Goal: Task Accomplishment & Management: Manage account settings

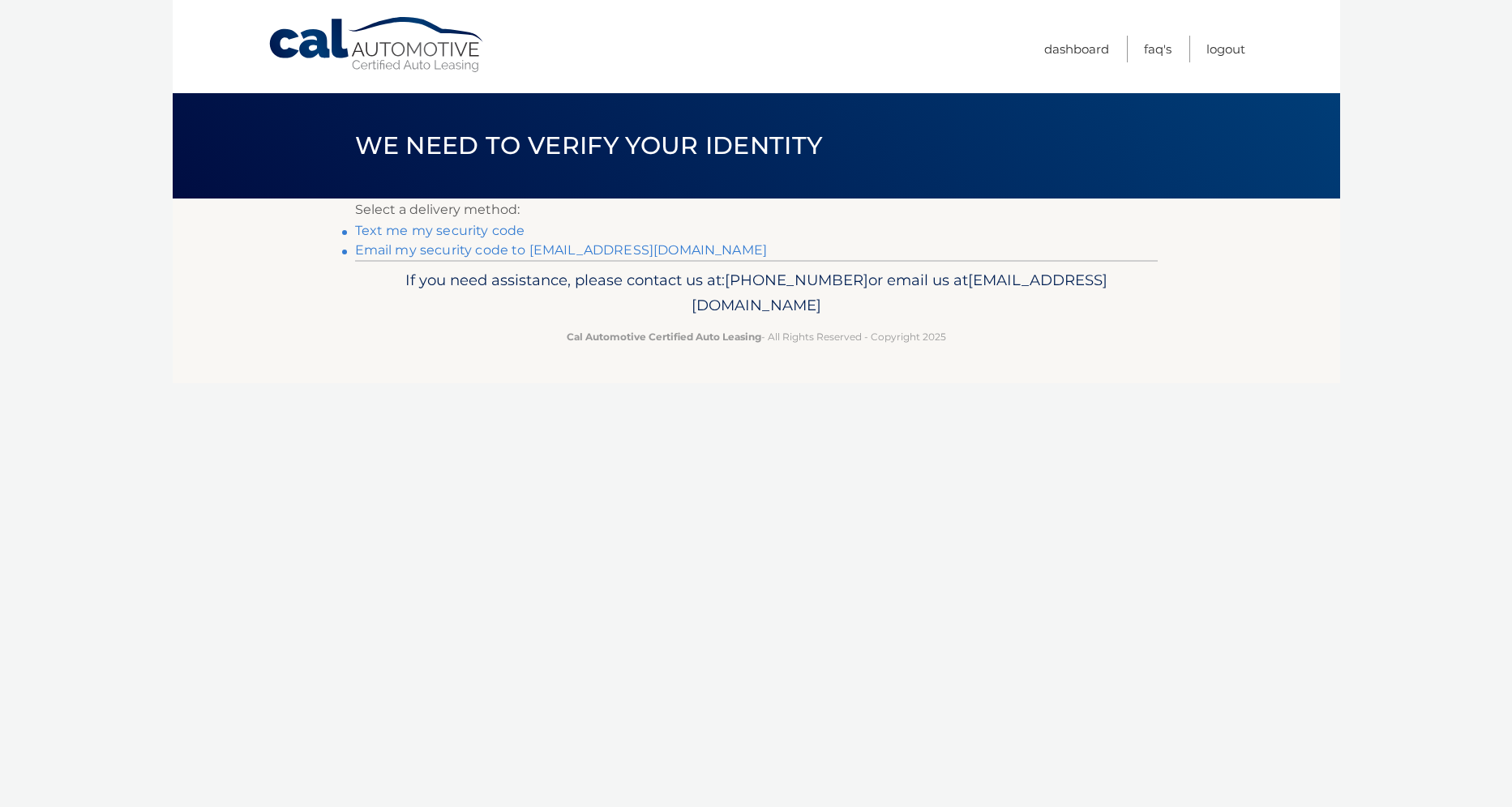
click at [488, 230] on link "Text me my security code" at bounding box center [439, 231] width 170 height 15
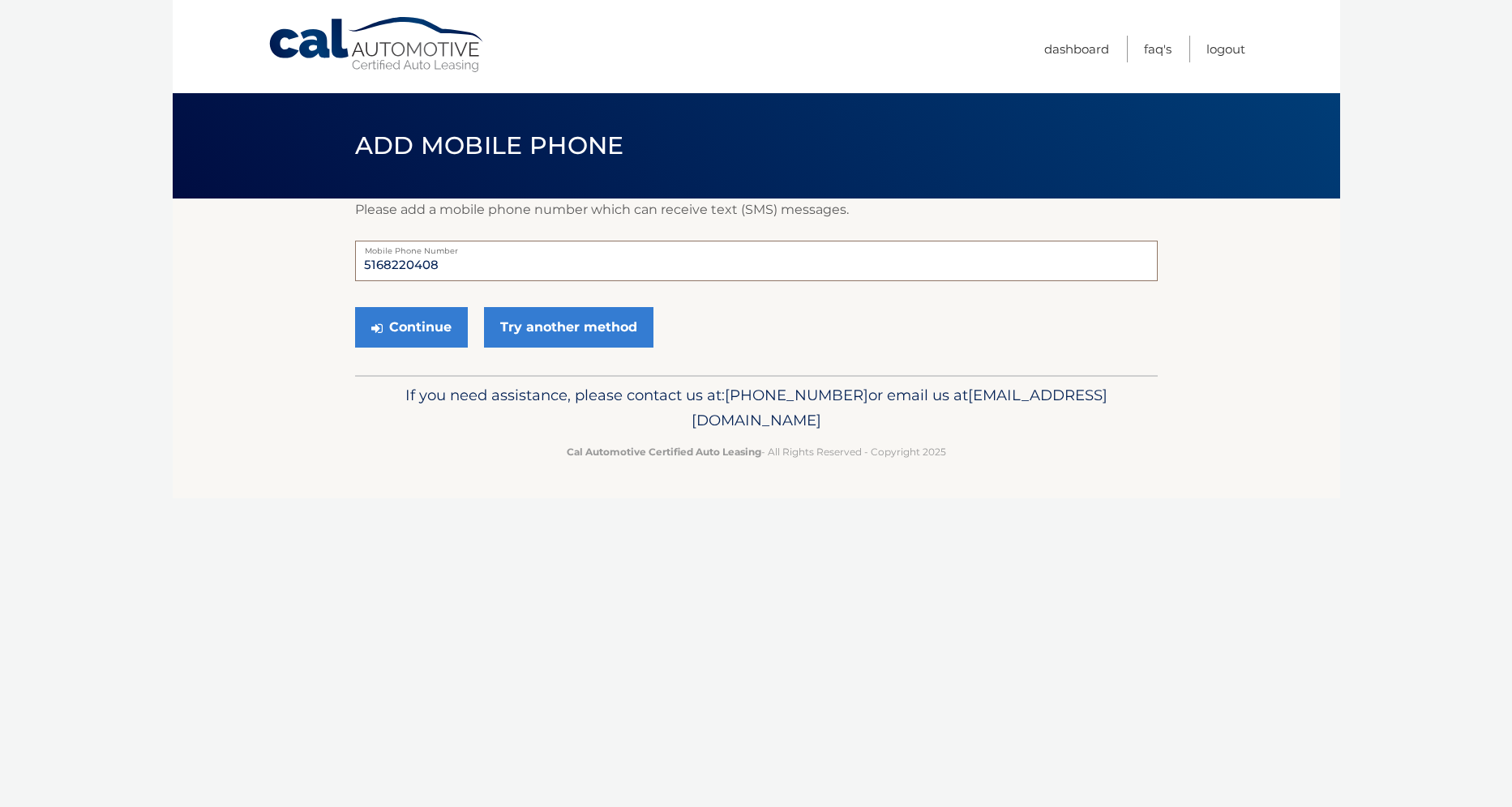
drag, startPoint x: 483, startPoint y: 257, endPoint x: 225, endPoint y: 244, distance: 258.3
click at [418, 260] on input "5168220408" at bounding box center [756, 260] width 803 height 40
type input "5166591492"
click at [211, 354] on section "Please add a mobile phone number which can receive text (SMS) messages. 5166591…" at bounding box center [756, 287] width 1167 height 177
click at [392, 317] on button "Continue" at bounding box center [410, 328] width 112 height 40
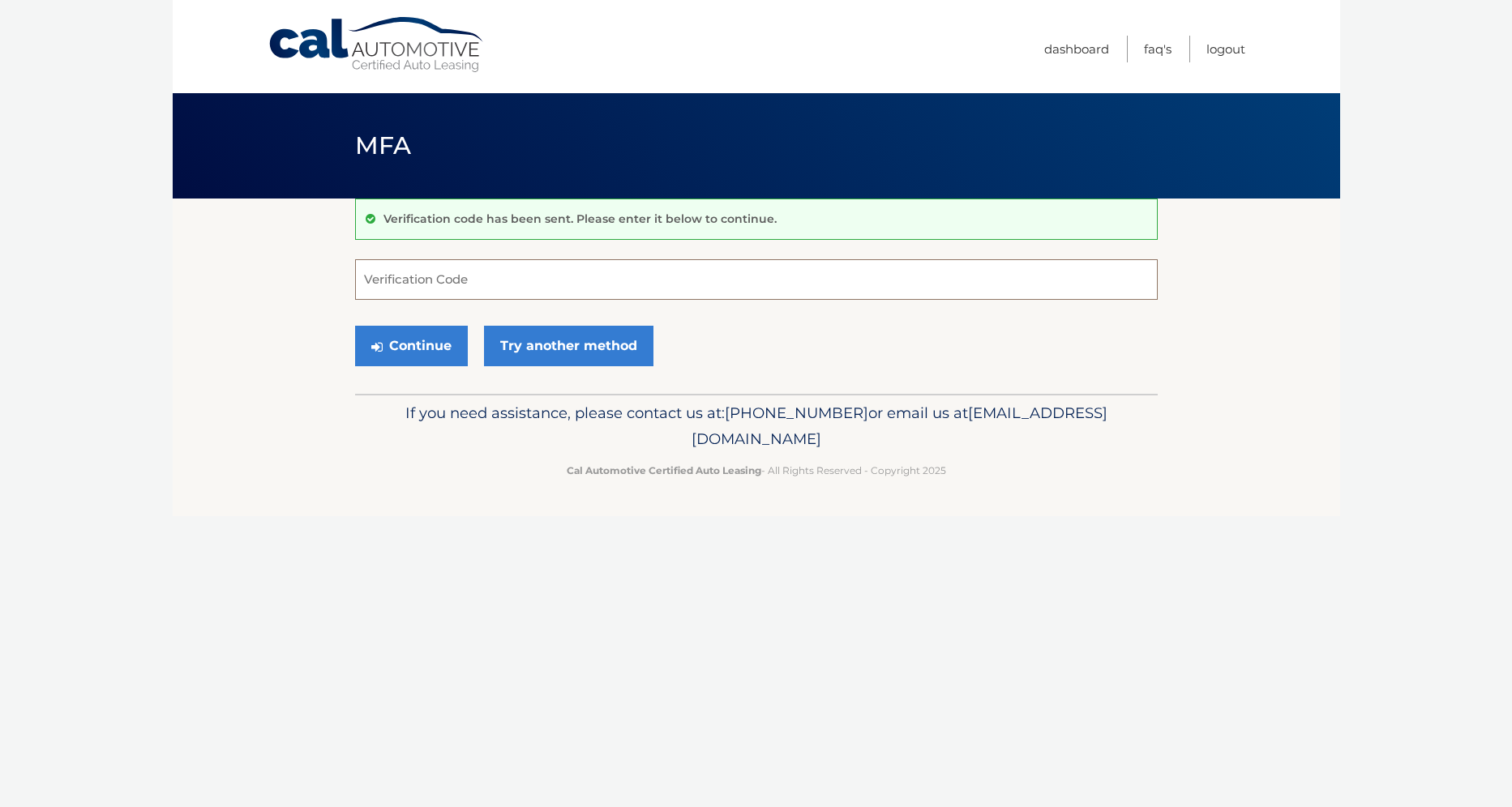
click at [504, 274] on input "Verification Code" at bounding box center [756, 280] width 803 height 40
type input "510953"
click at [431, 349] on button "Continue" at bounding box center [410, 346] width 112 height 40
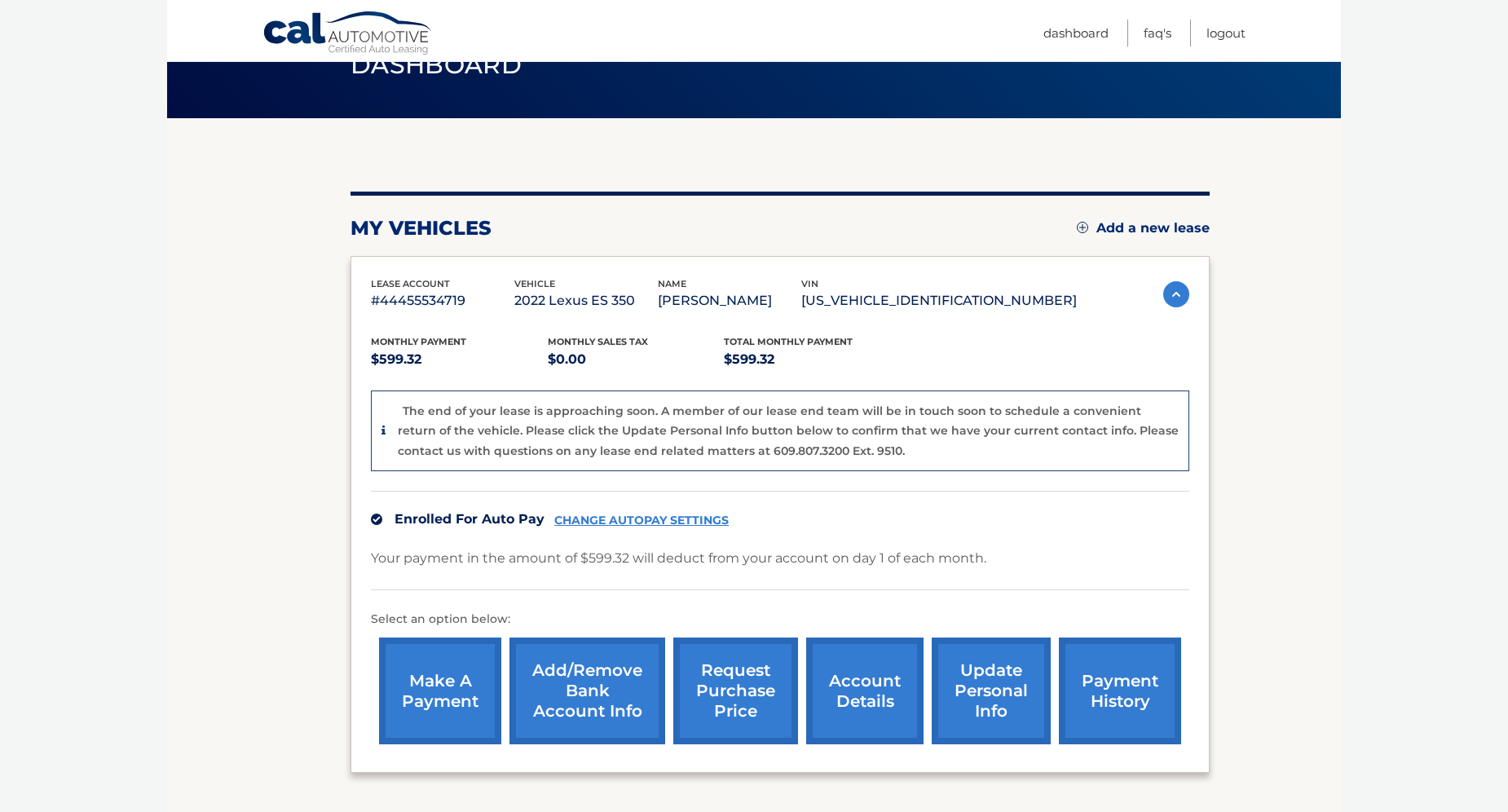
scroll to position [216, 0]
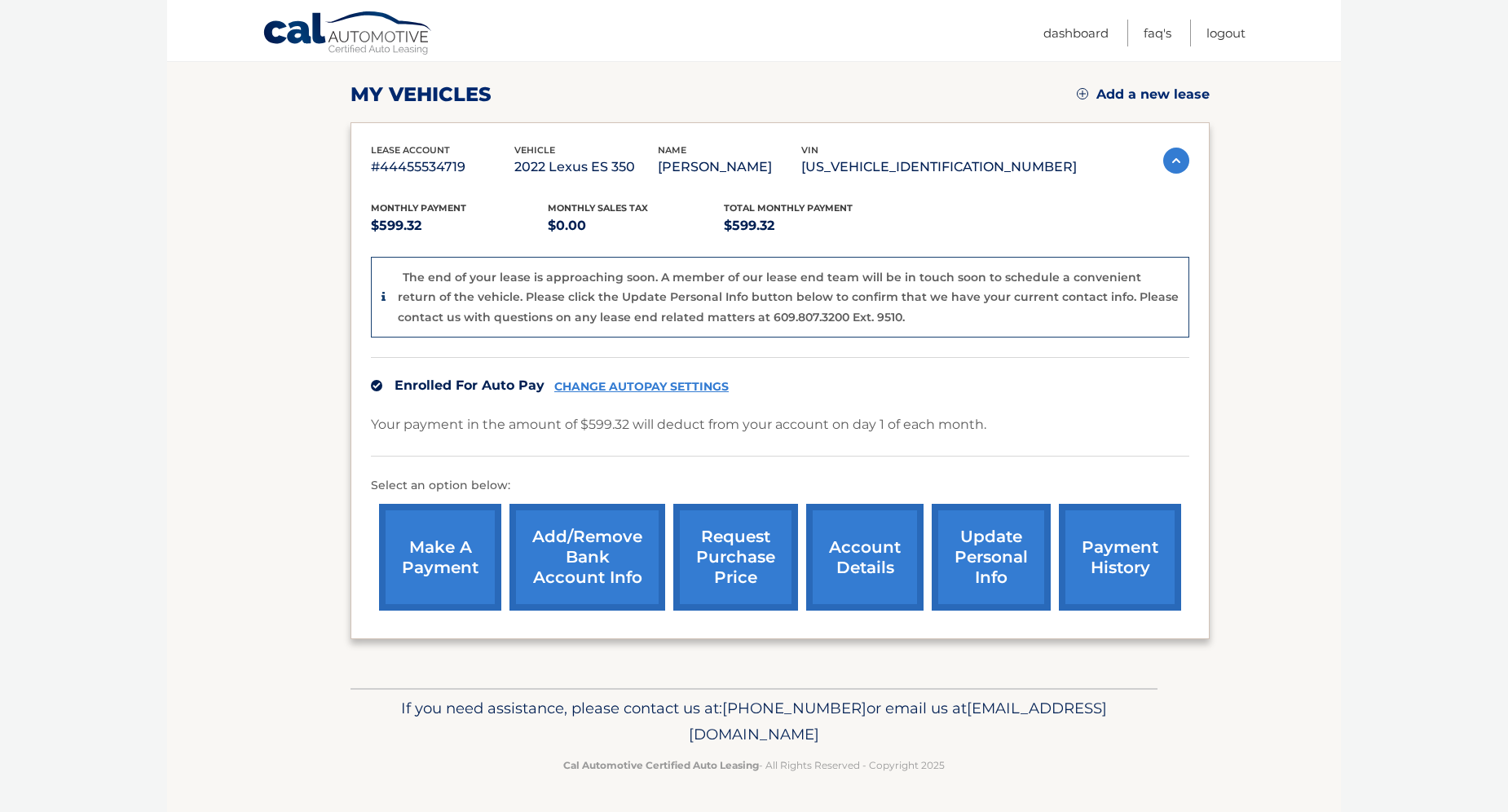
click at [867, 558] on link "account details" at bounding box center [864, 557] width 117 height 106
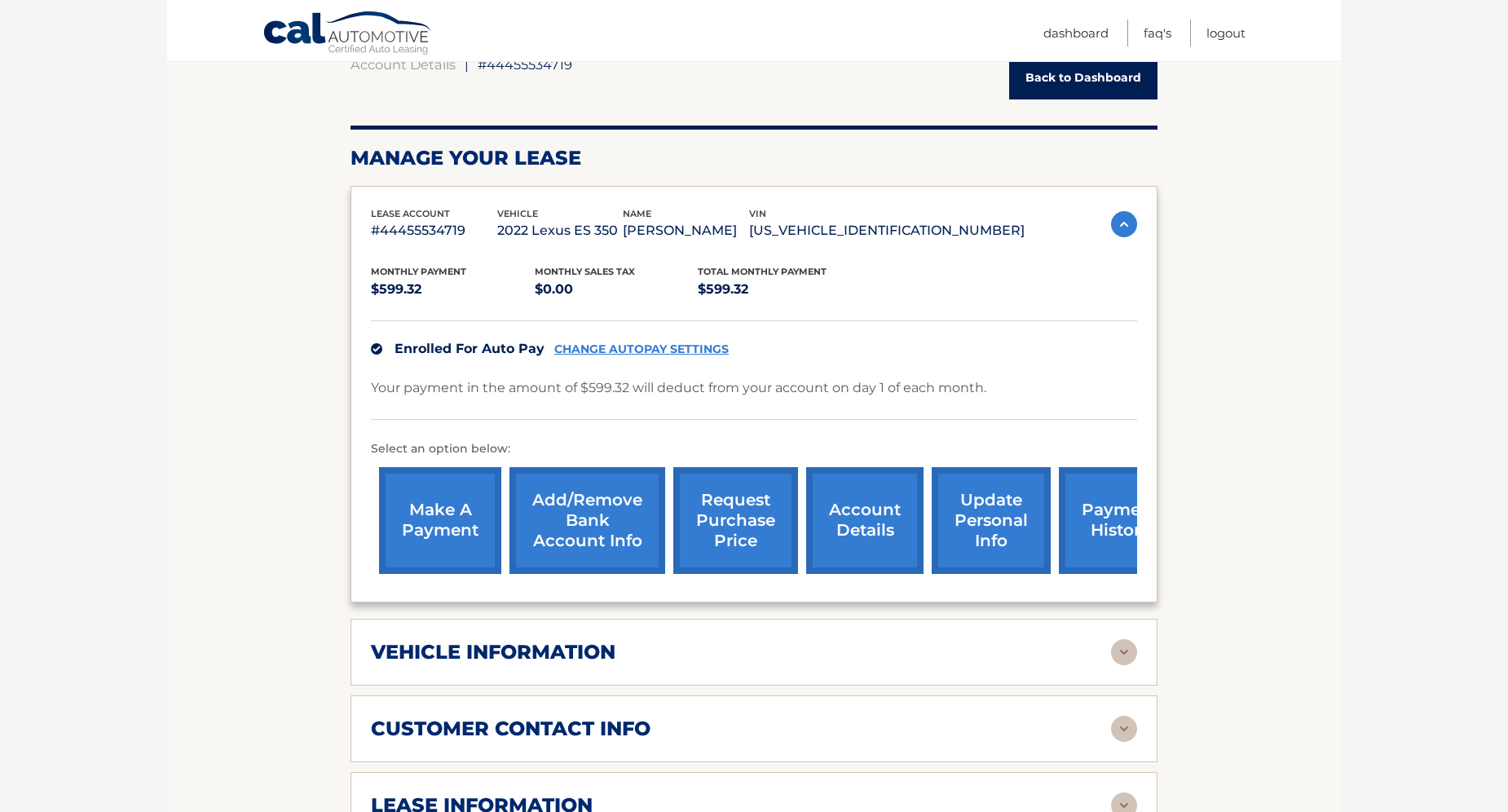
scroll to position [10, 0]
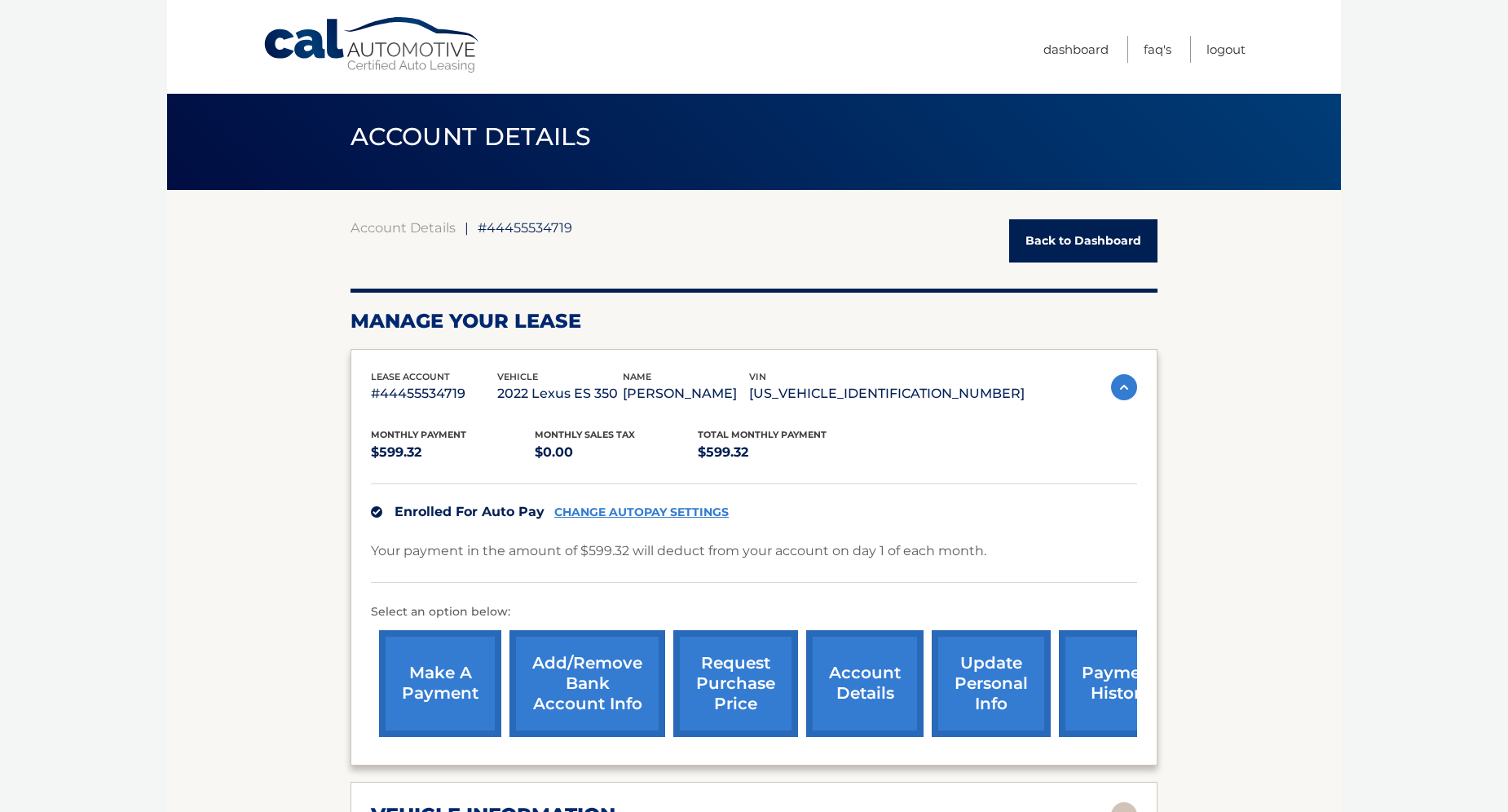
click at [607, 507] on link "CHANGE AUTOPAY SETTINGS" at bounding box center [641, 512] width 174 height 14
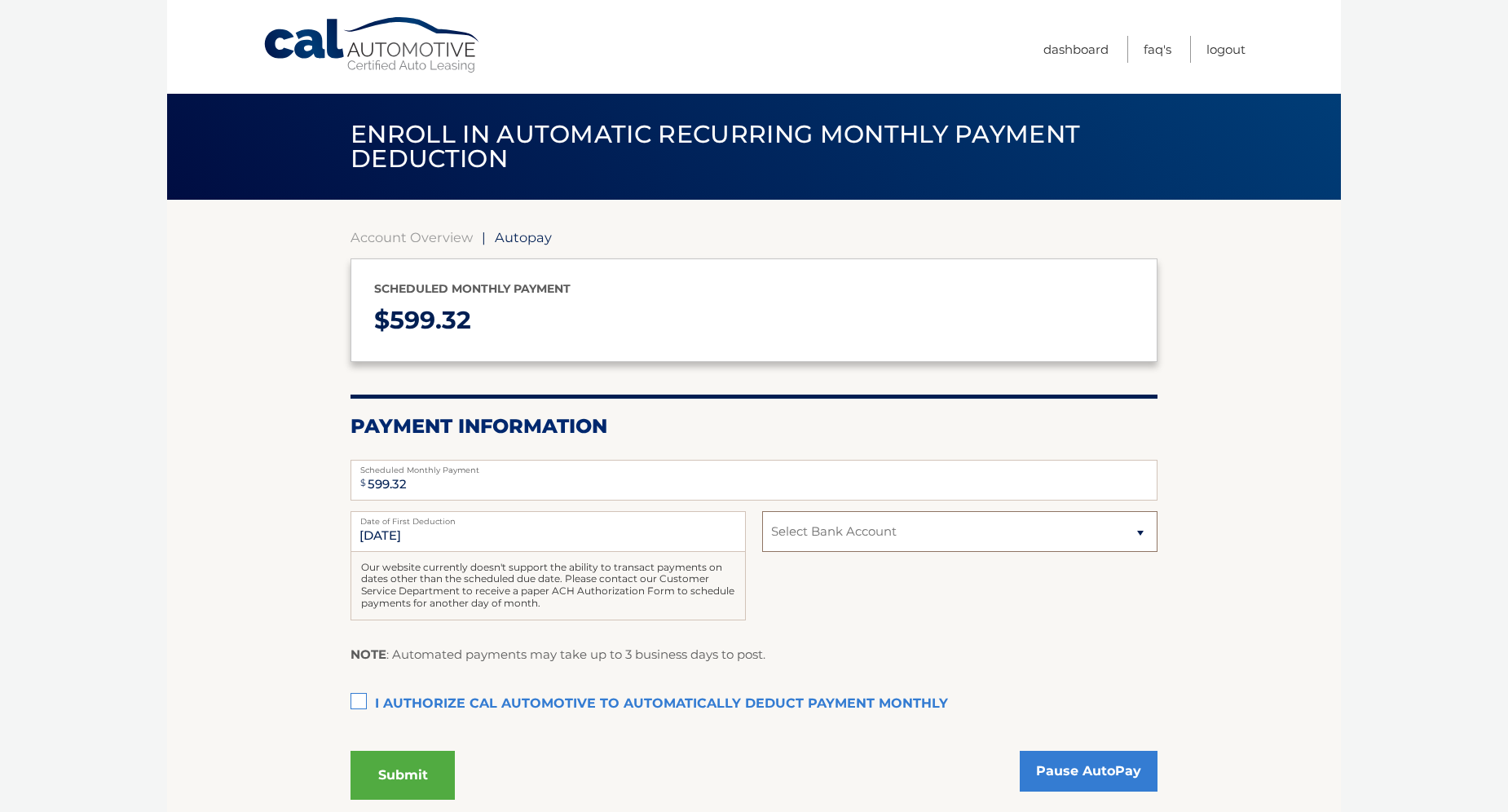
click at [875, 524] on select "Select Bank Account Checking HSBC BANK [GEOGRAPHIC_DATA], N.A. *****5172 Checki…" at bounding box center [959, 532] width 395 height 41
click at [875, 525] on select "Select Bank Account Checking HSBC BANK [GEOGRAPHIC_DATA], N.A. *****5172 Checki…" at bounding box center [959, 532] width 395 height 41
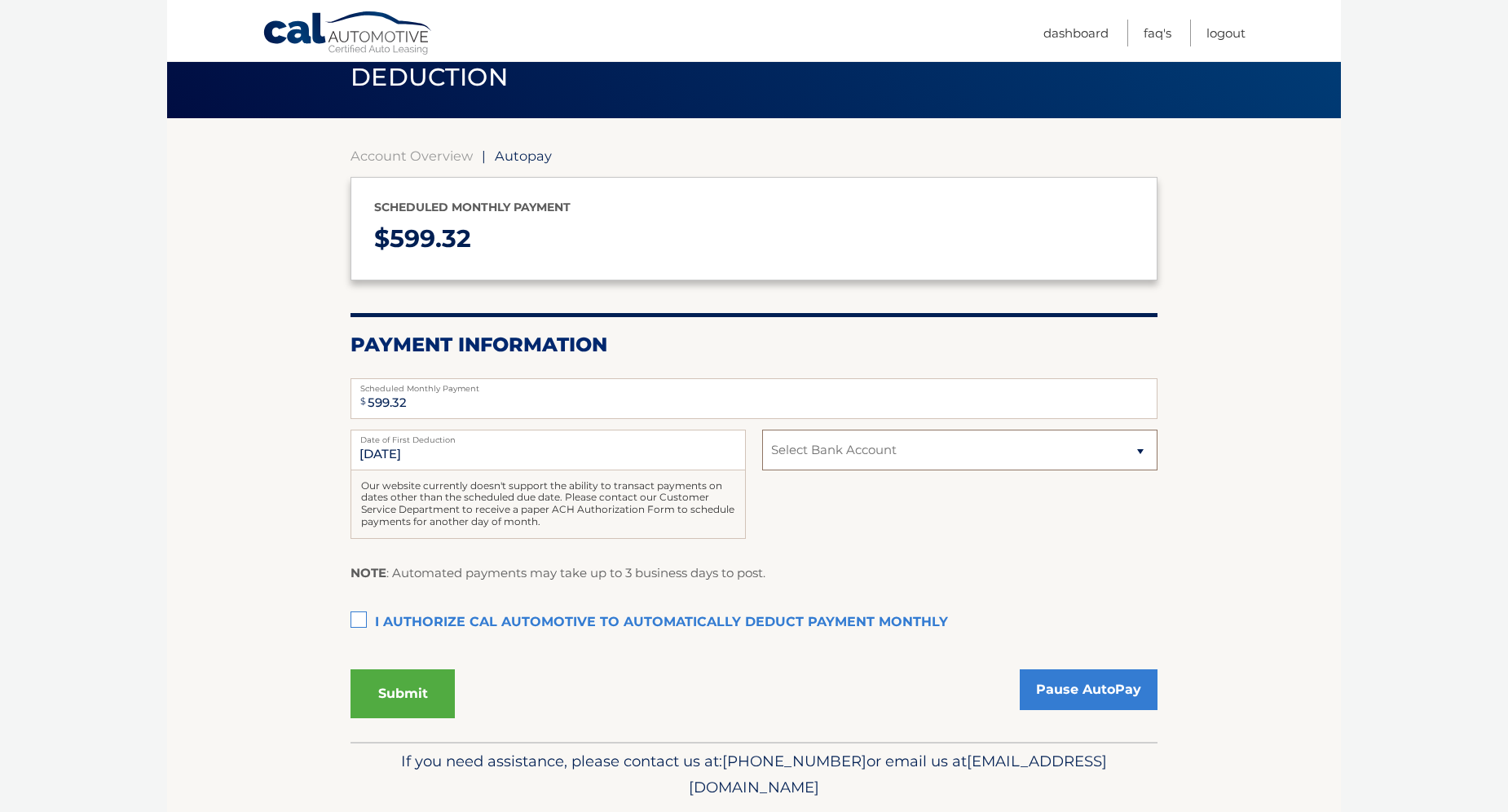
click at [865, 450] on select "Select Bank Account Checking HSBC BANK [GEOGRAPHIC_DATA], N.A. *****5172 Checki…" at bounding box center [959, 450] width 395 height 41
click at [762, 429] on select "Select Bank Account Checking HSBC BANK [GEOGRAPHIC_DATA], N.A. *****5172 Checki…" at bounding box center [959, 450] width 395 height 41
click at [980, 450] on select "Select Bank Account Checking HSBC BANK [GEOGRAPHIC_DATA], N.A. *****5172 Checki…" at bounding box center [959, 450] width 395 height 41
click at [980, 450] on select "Select Bank Account Checking HSBC BANK USA, N.A. *****5172 Checking HSBC BANK U…" at bounding box center [959, 450] width 395 height 41
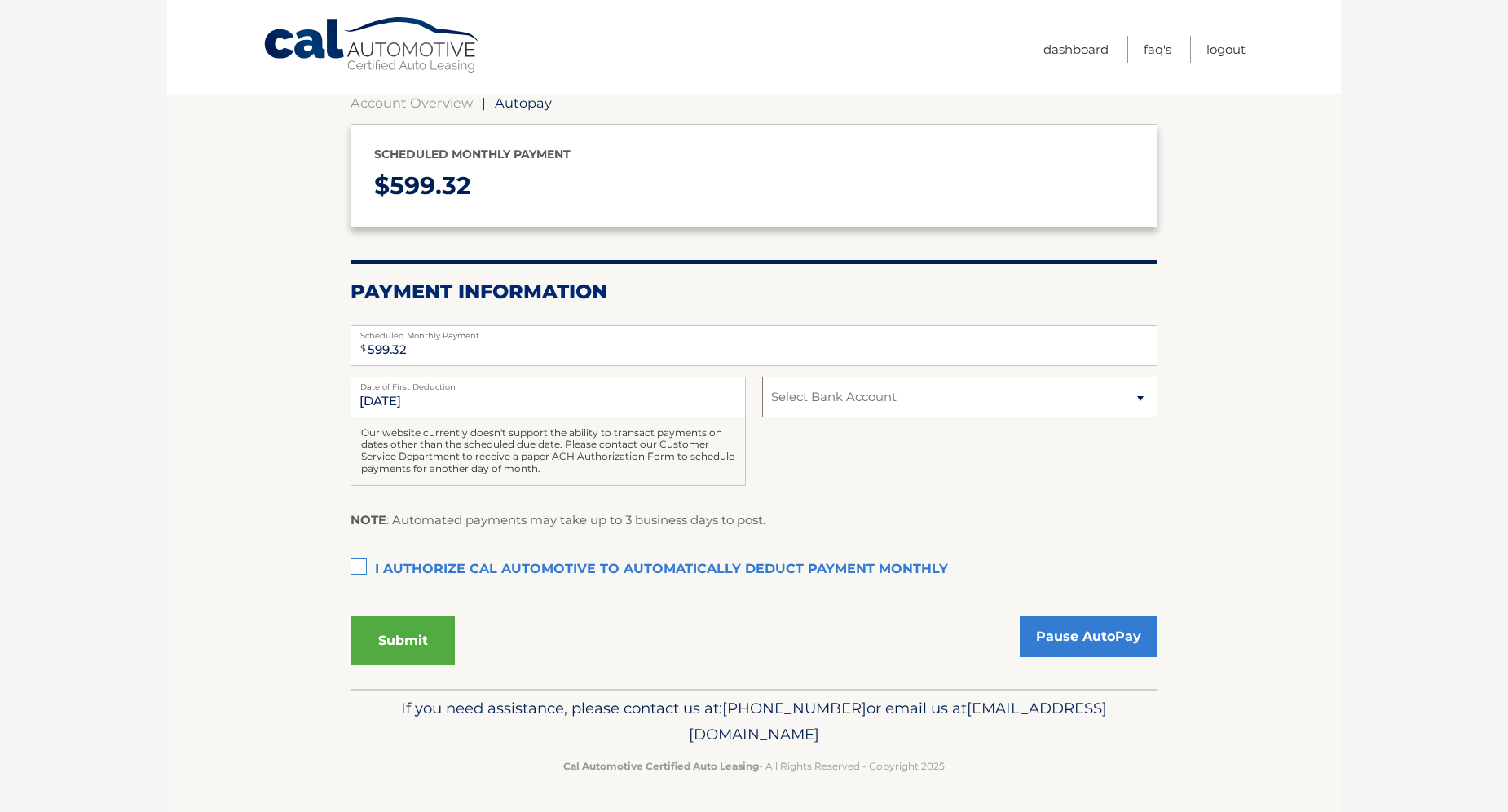
scroll to position [0, 0]
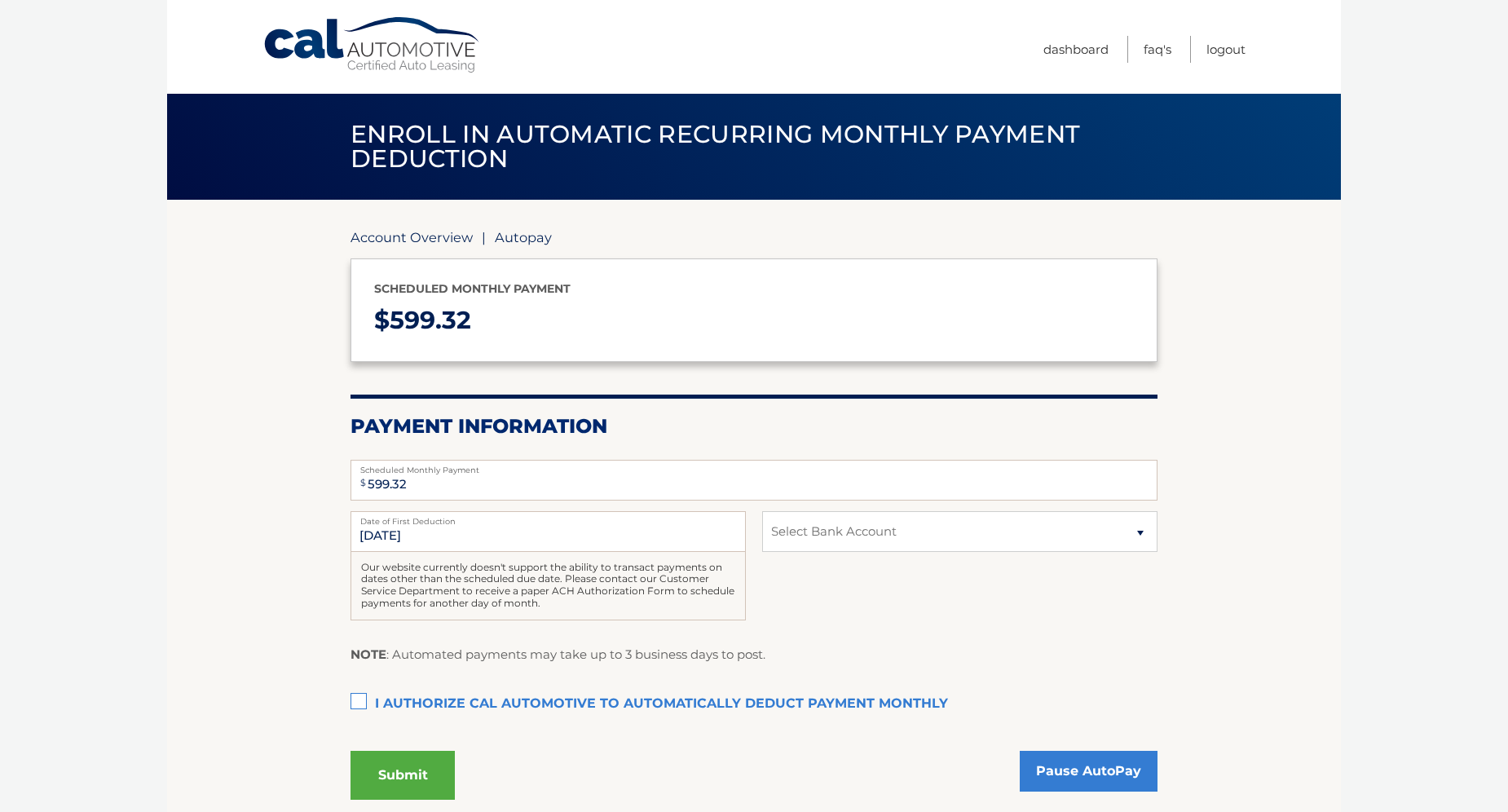
click at [427, 236] on link "Account Overview" at bounding box center [412, 237] width 122 height 16
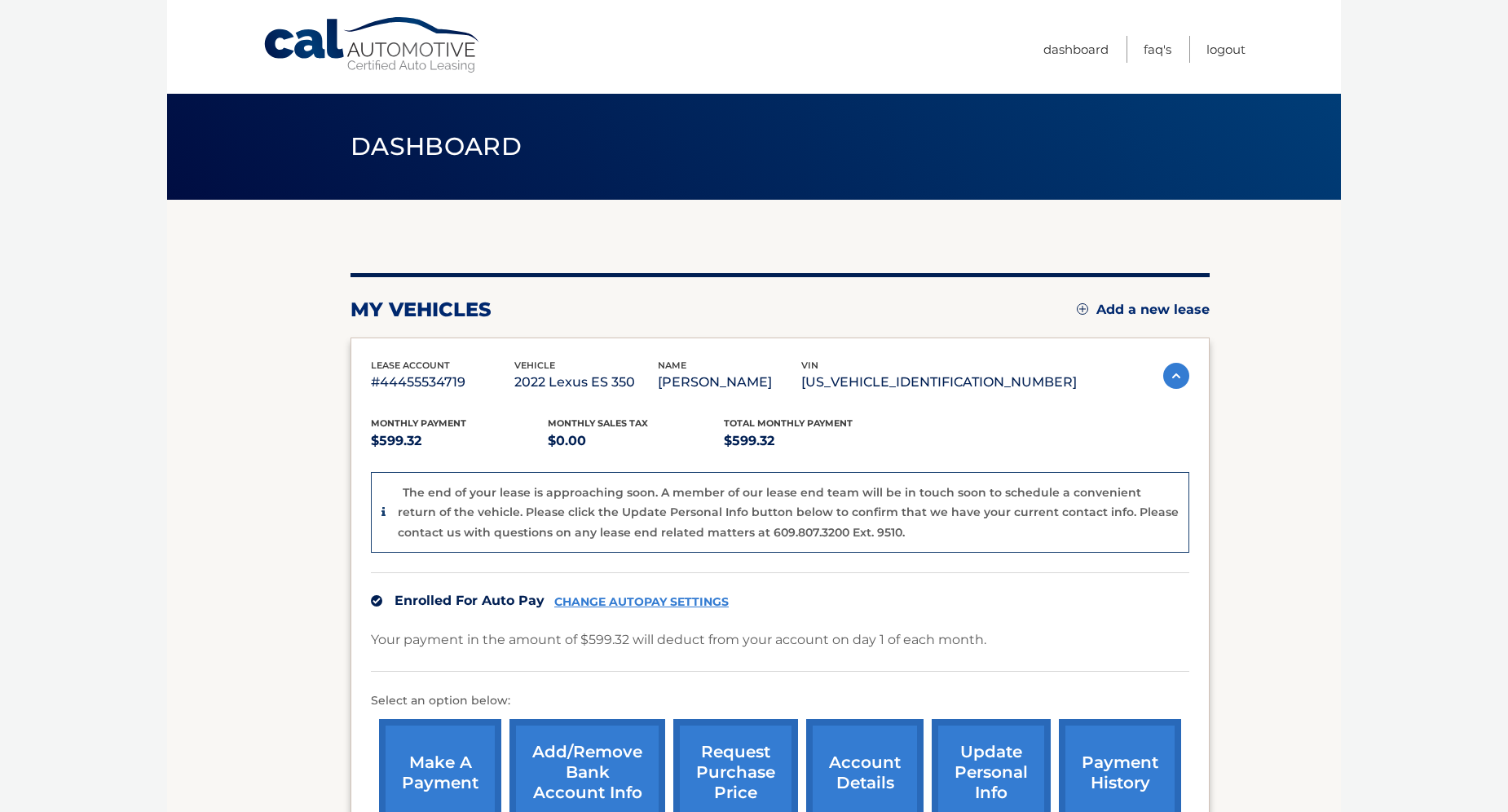
scroll to position [163, 0]
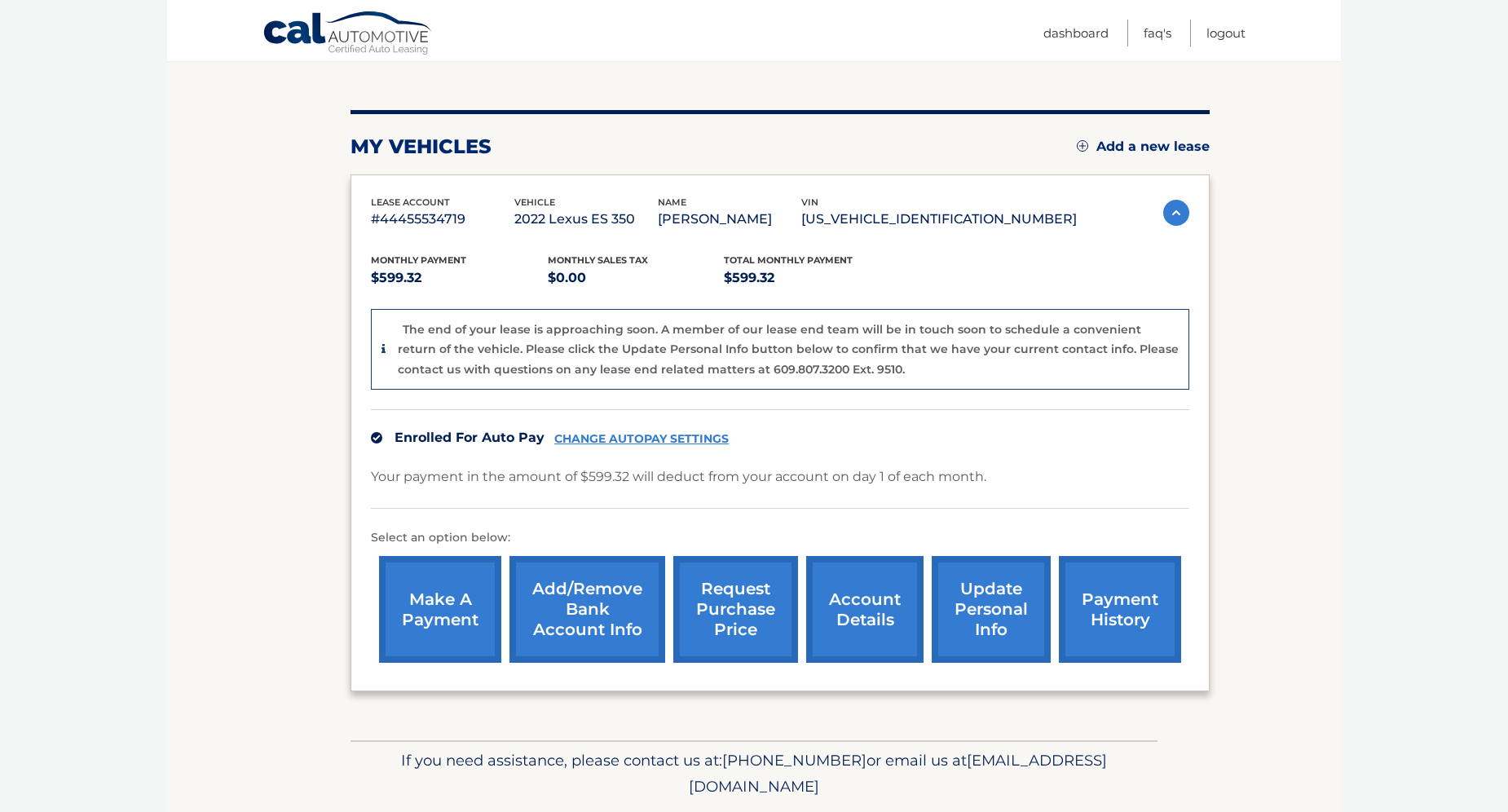
click at [581, 596] on link "Add/Remove bank account info" at bounding box center [587, 609] width 156 height 106
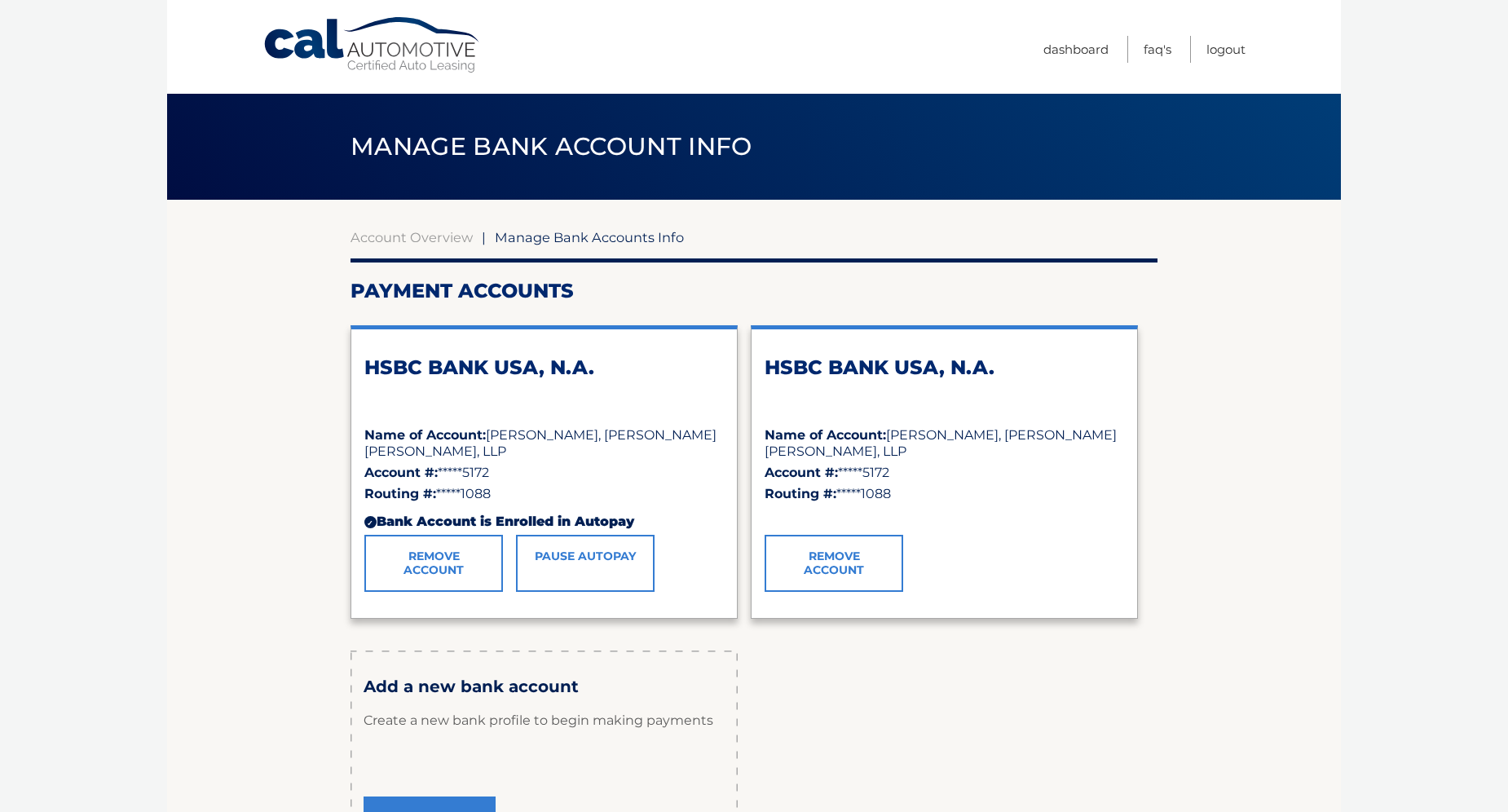
scroll to position [163, 0]
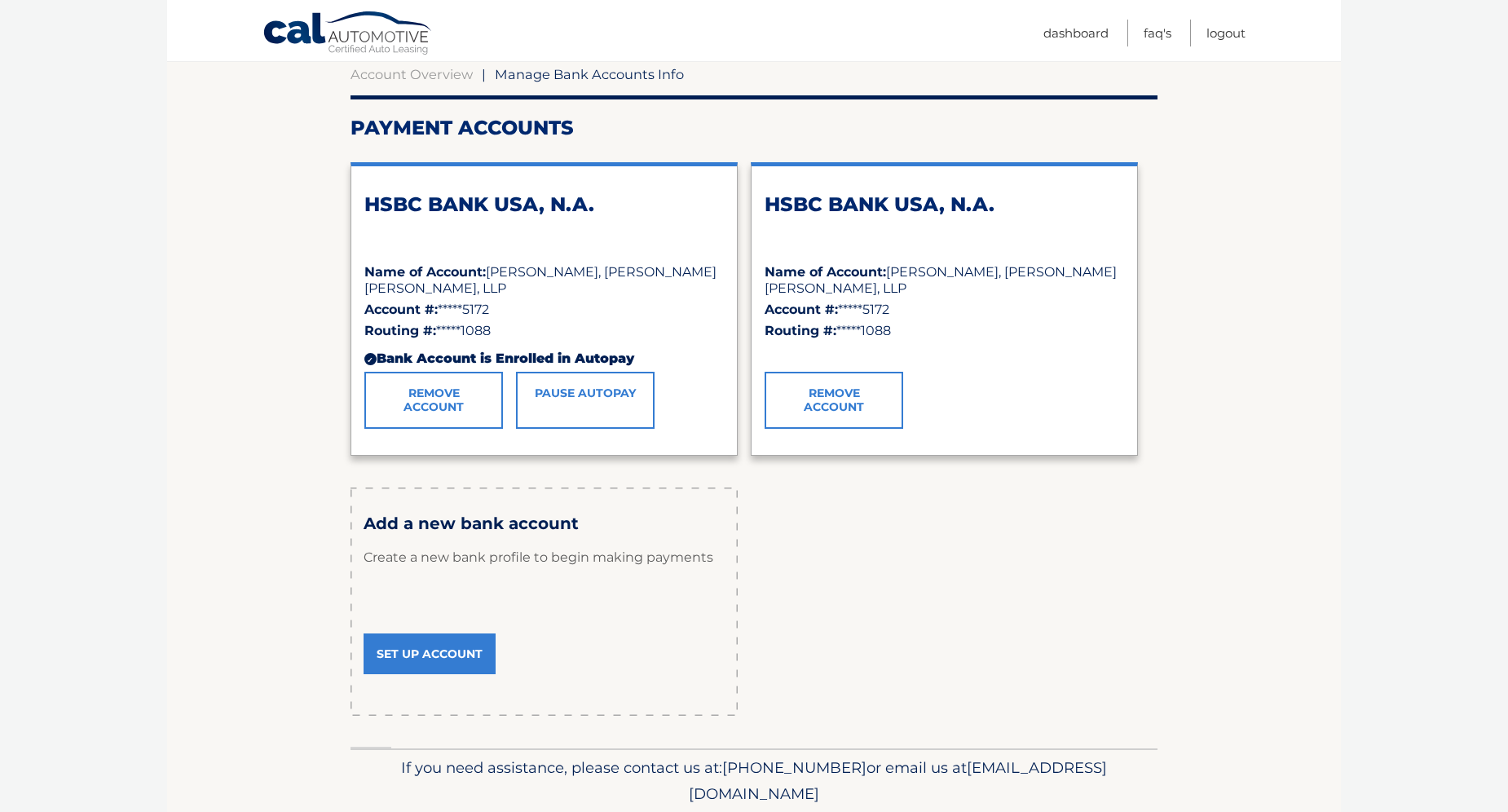
click at [441, 652] on link "Set Up Account" at bounding box center [429, 653] width 132 height 41
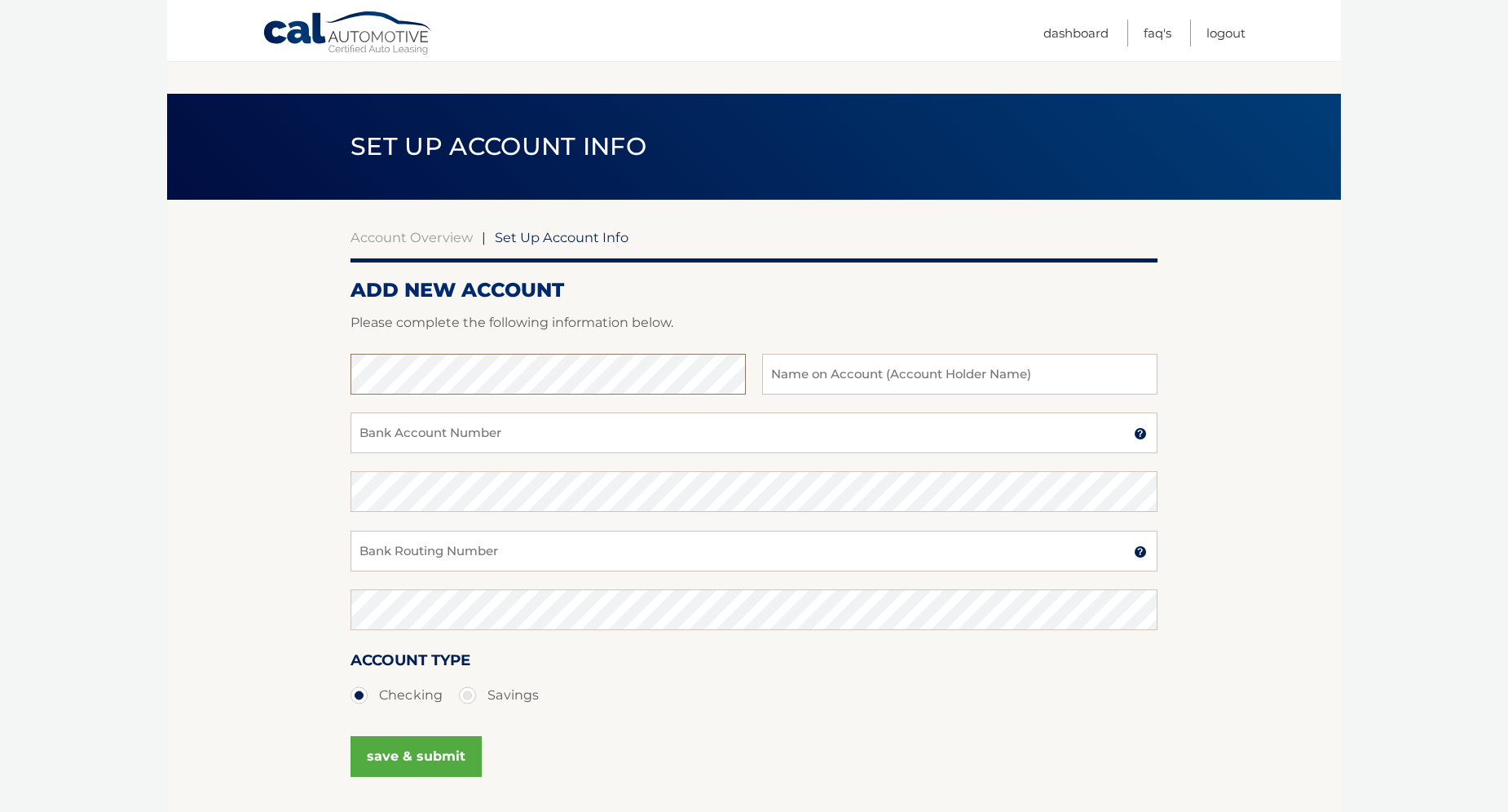
scroll to position [133, 0]
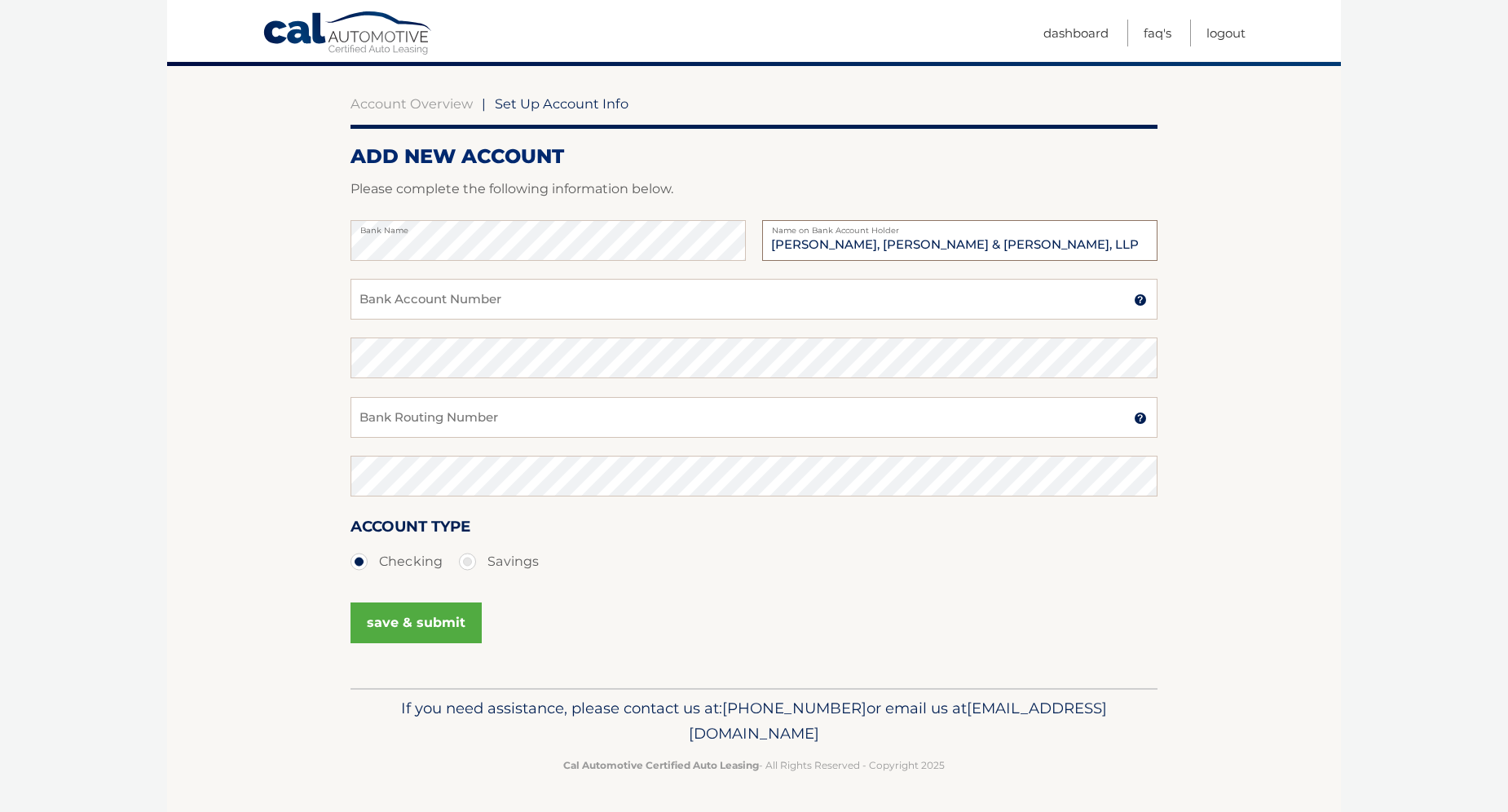
type input "Stein, Wiener & Roth, LLP"
click at [425, 285] on input "Bank Account Number" at bounding box center [754, 299] width 807 height 41
type input "6882854303"
paste input "6882854303"
click at [389, 410] on label "Bank Routing Number" at bounding box center [754, 403] width 807 height 13
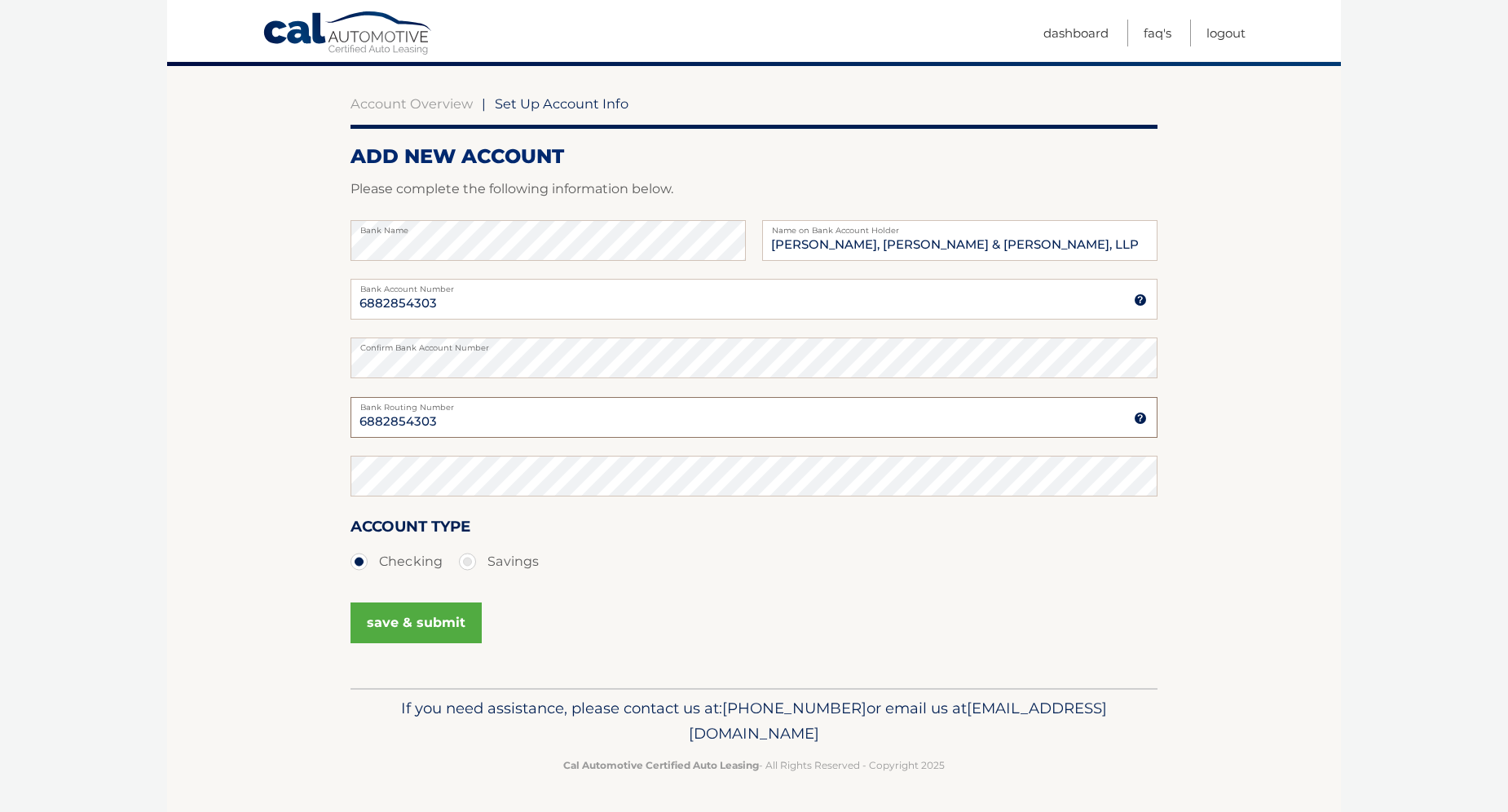
click at [389, 410] on input "6882854303" at bounding box center [754, 418] width 807 height 41
click at [389, 410] on label "Bank Routing Number" at bounding box center [754, 403] width 807 height 13
click at [389, 410] on input "6882854303" at bounding box center [754, 418] width 807 height 41
drag, startPoint x: 389, startPoint y: 410, endPoint x: 382, endPoint y: 419, distance: 11.4
click at [382, 419] on input "6882854303" at bounding box center [754, 418] width 807 height 41
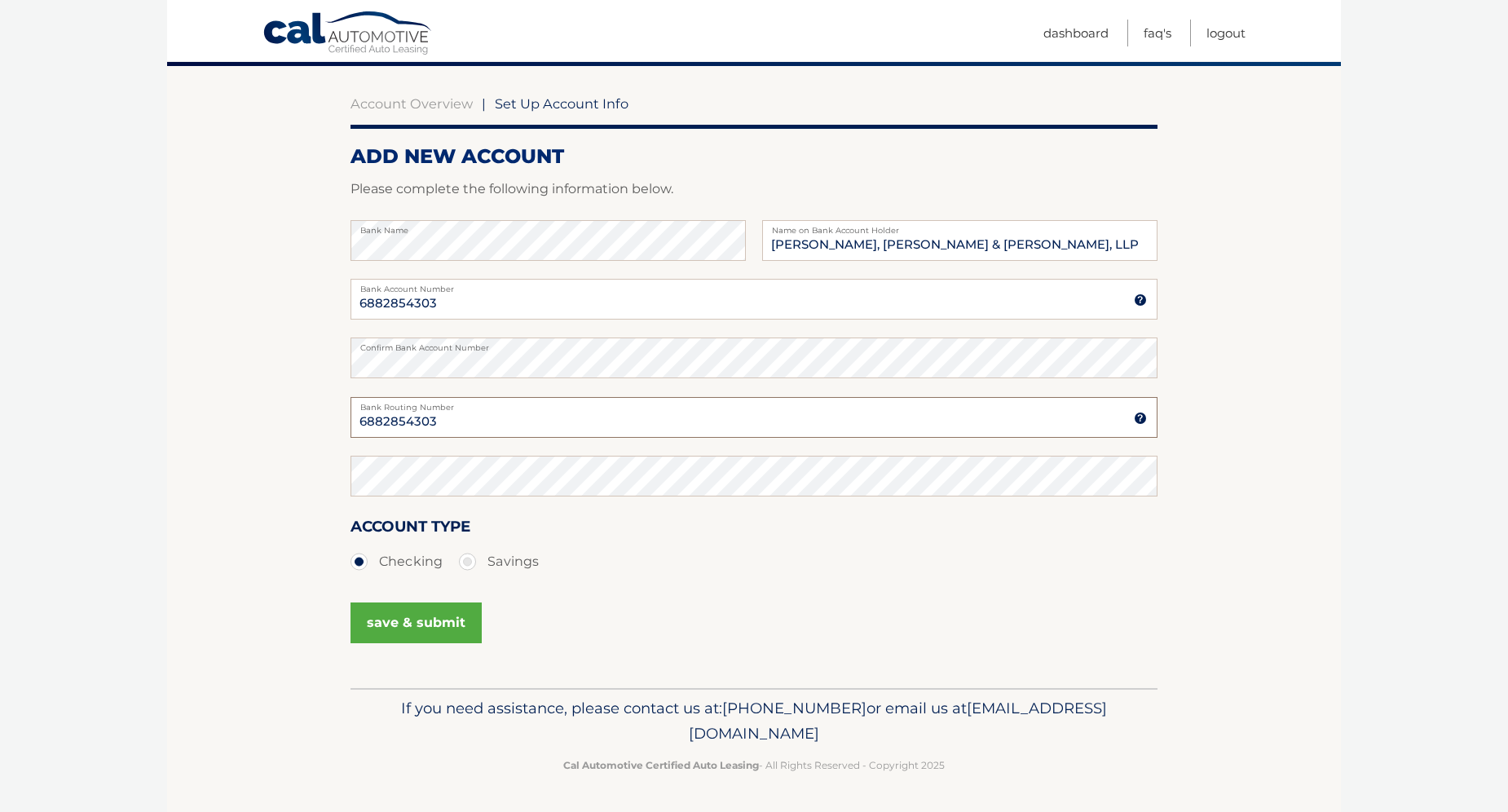
click at [382, 419] on input "6882854303" at bounding box center [754, 418] width 807 height 41
type input "021000089"
click at [403, 616] on button "save & submit" at bounding box center [417, 623] width 131 height 41
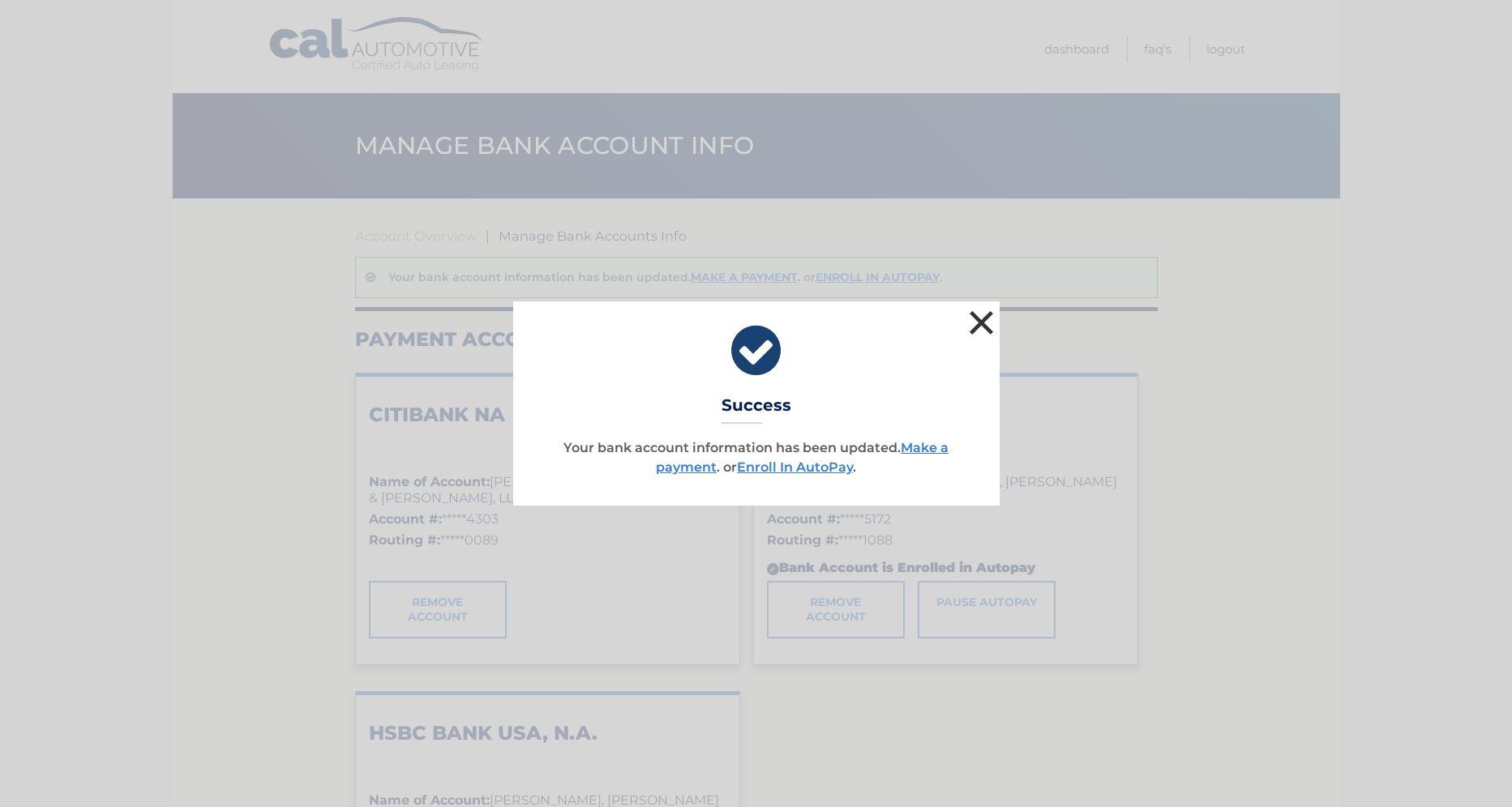
click at [975, 323] on button "×" at bounding box center [981, 323] width 33 height 33
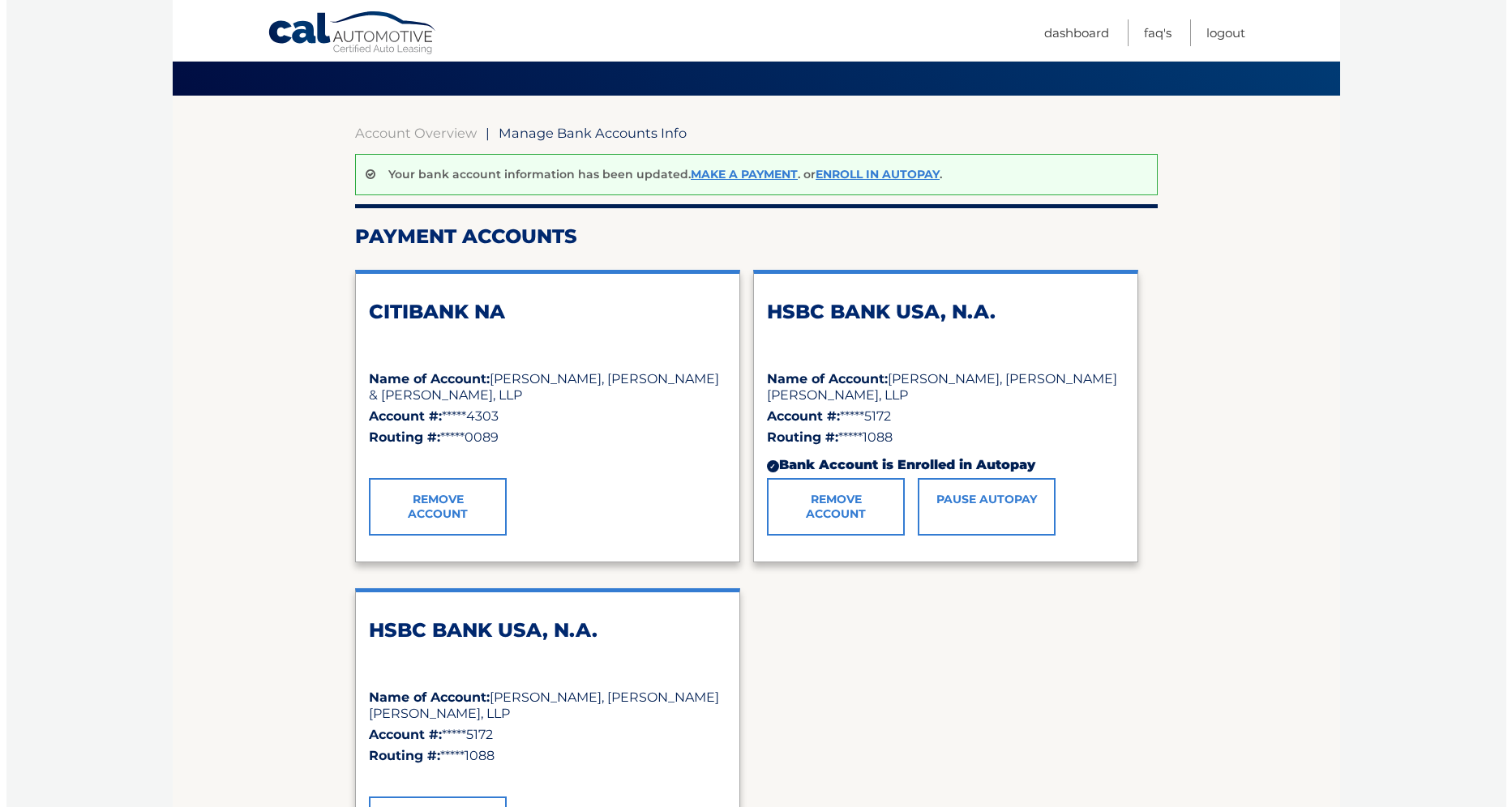
scroll to position [183, 0]
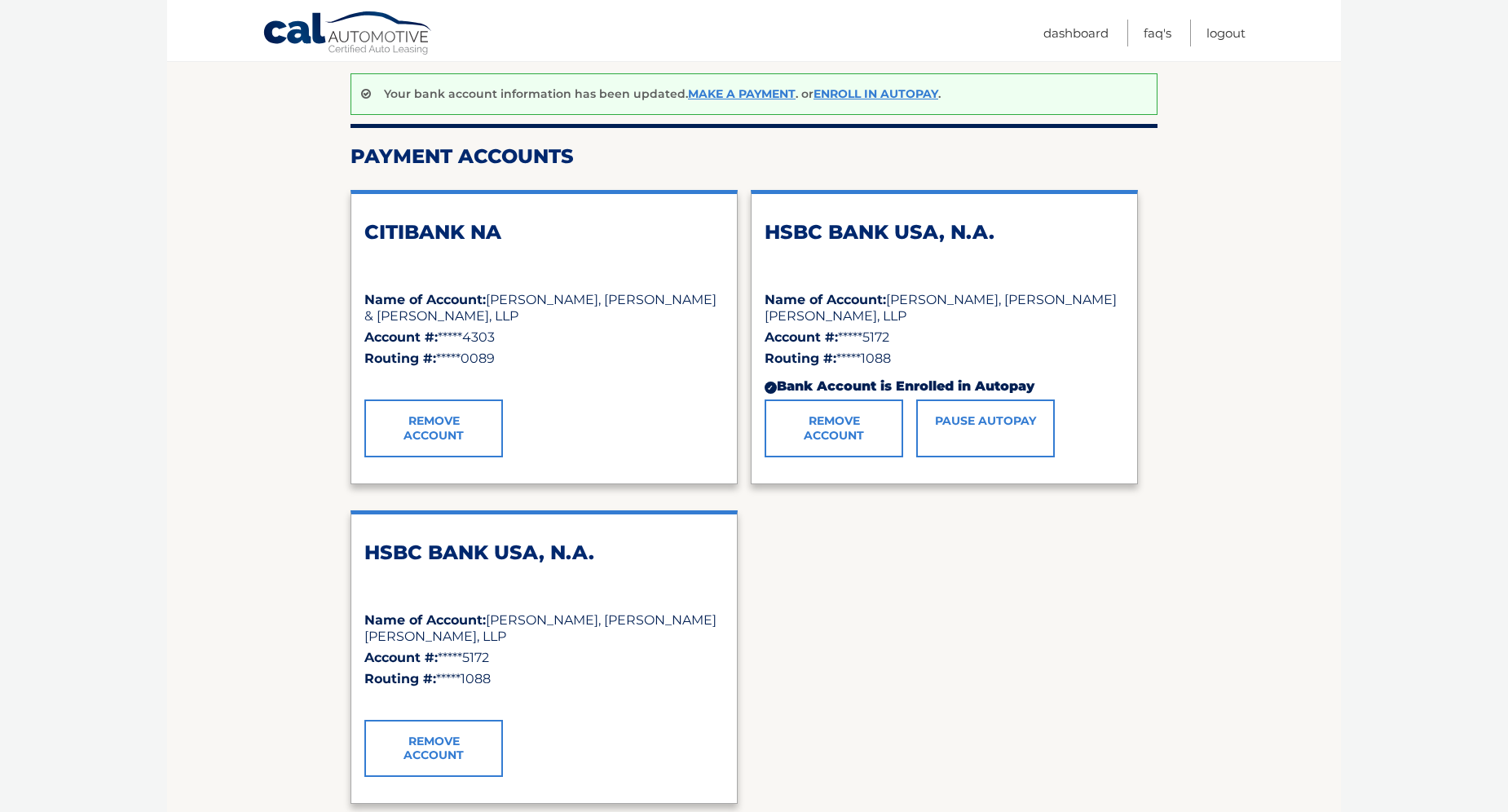
click at [833, 431] on link "Remove Account" at bounding box center [833, 427] width 138 height 57
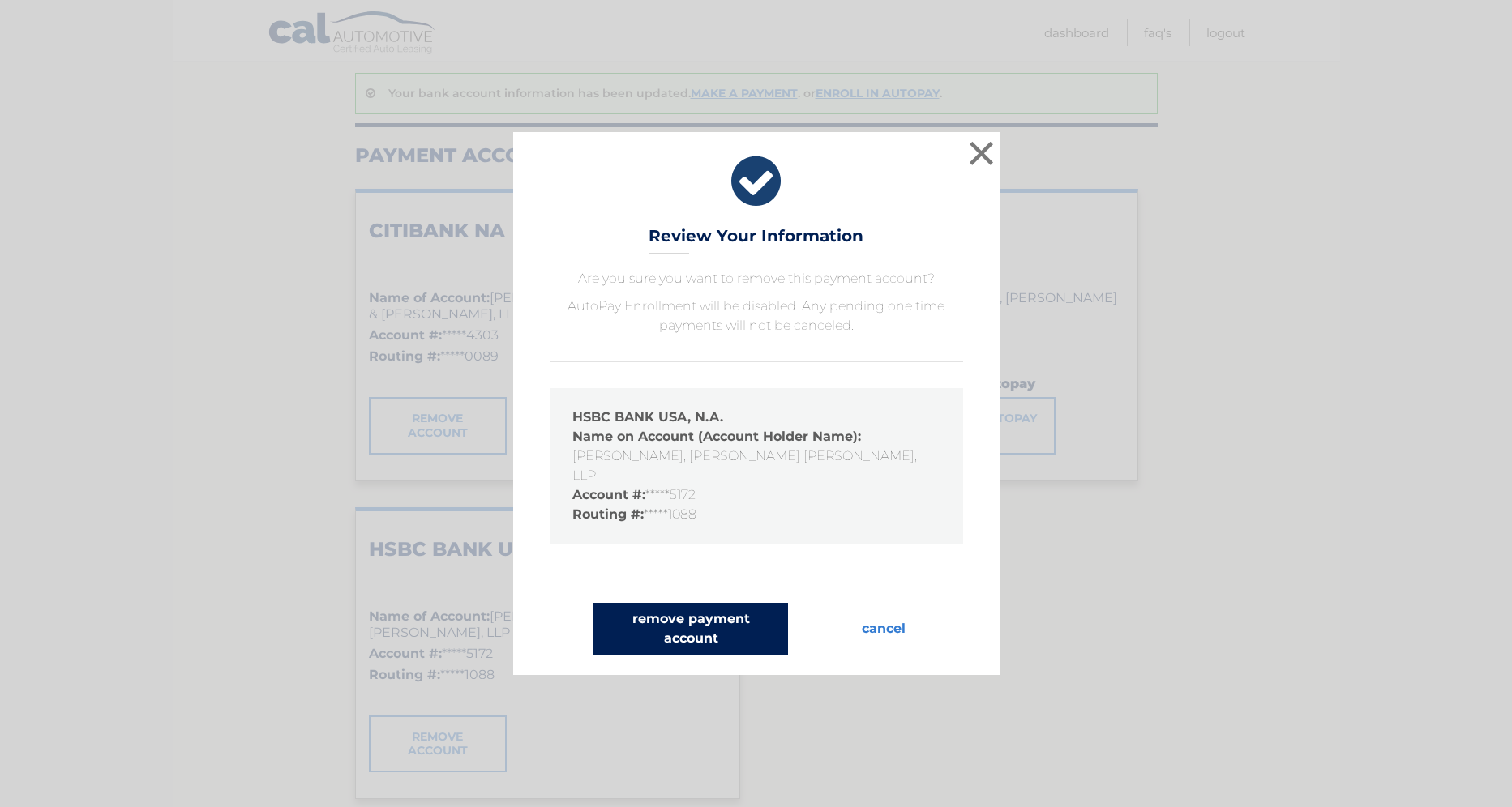
click at [691, 612] on button "remove payment account" at bounding box center [690, 628] width 194 height 52
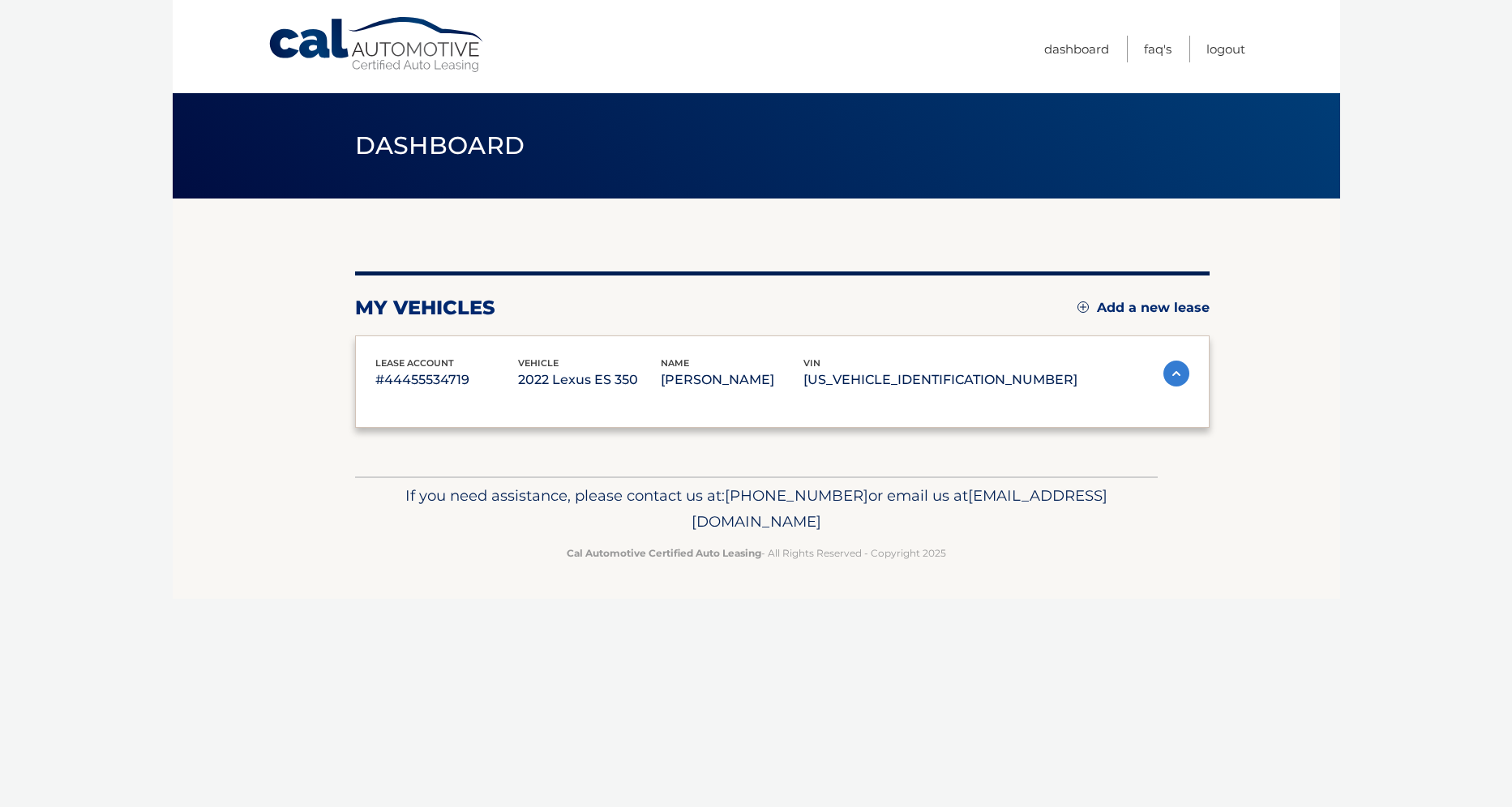
click at [682, 611] on div "Cal Automotive Menu Dashboard FAQ's Logout vin" at bounding box center [756, 404] width 1167 height 807
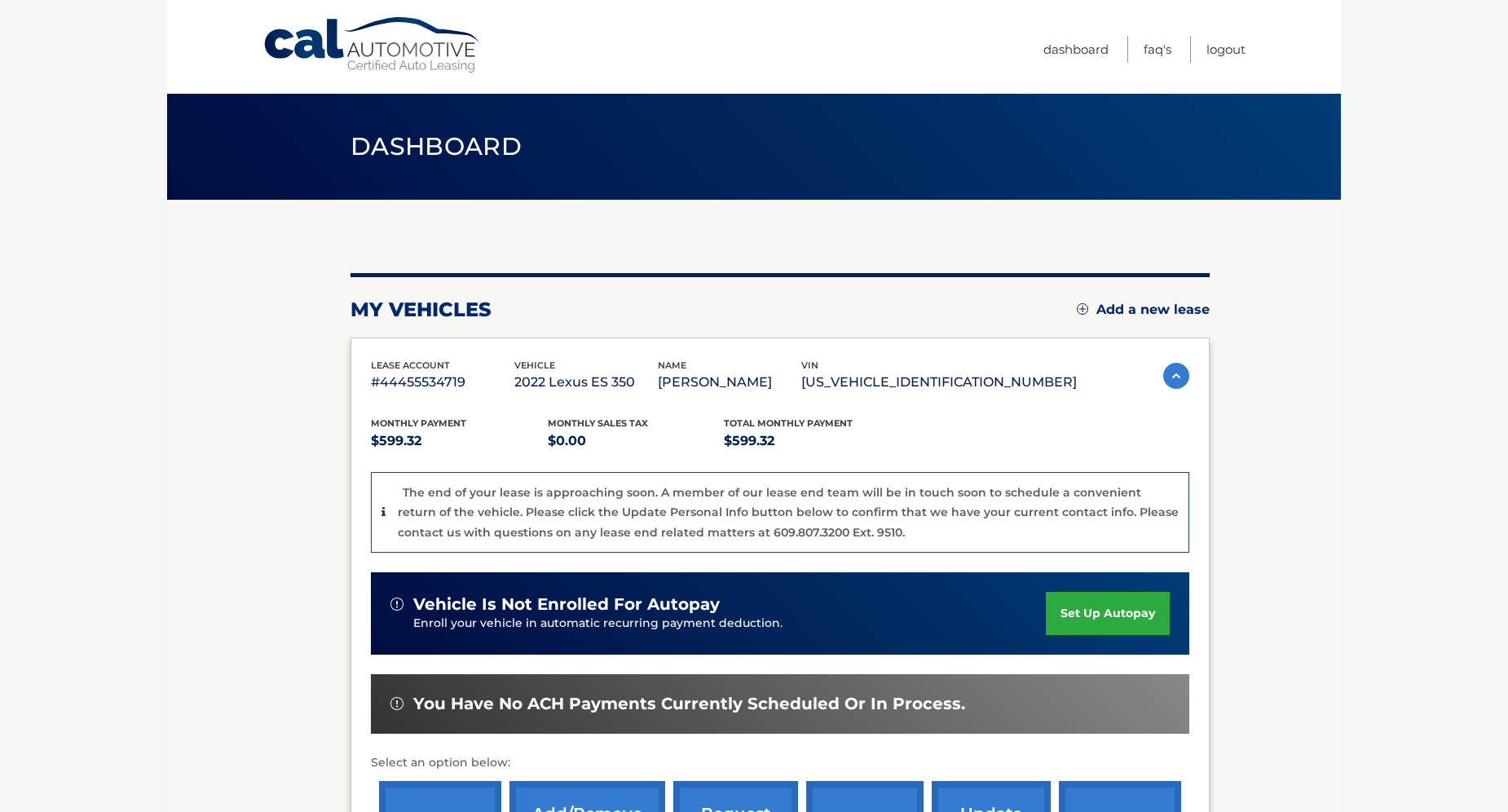
click at [1116, 602] on link "set up autopay" at bounding box center [1108, 613] width 124 height 44
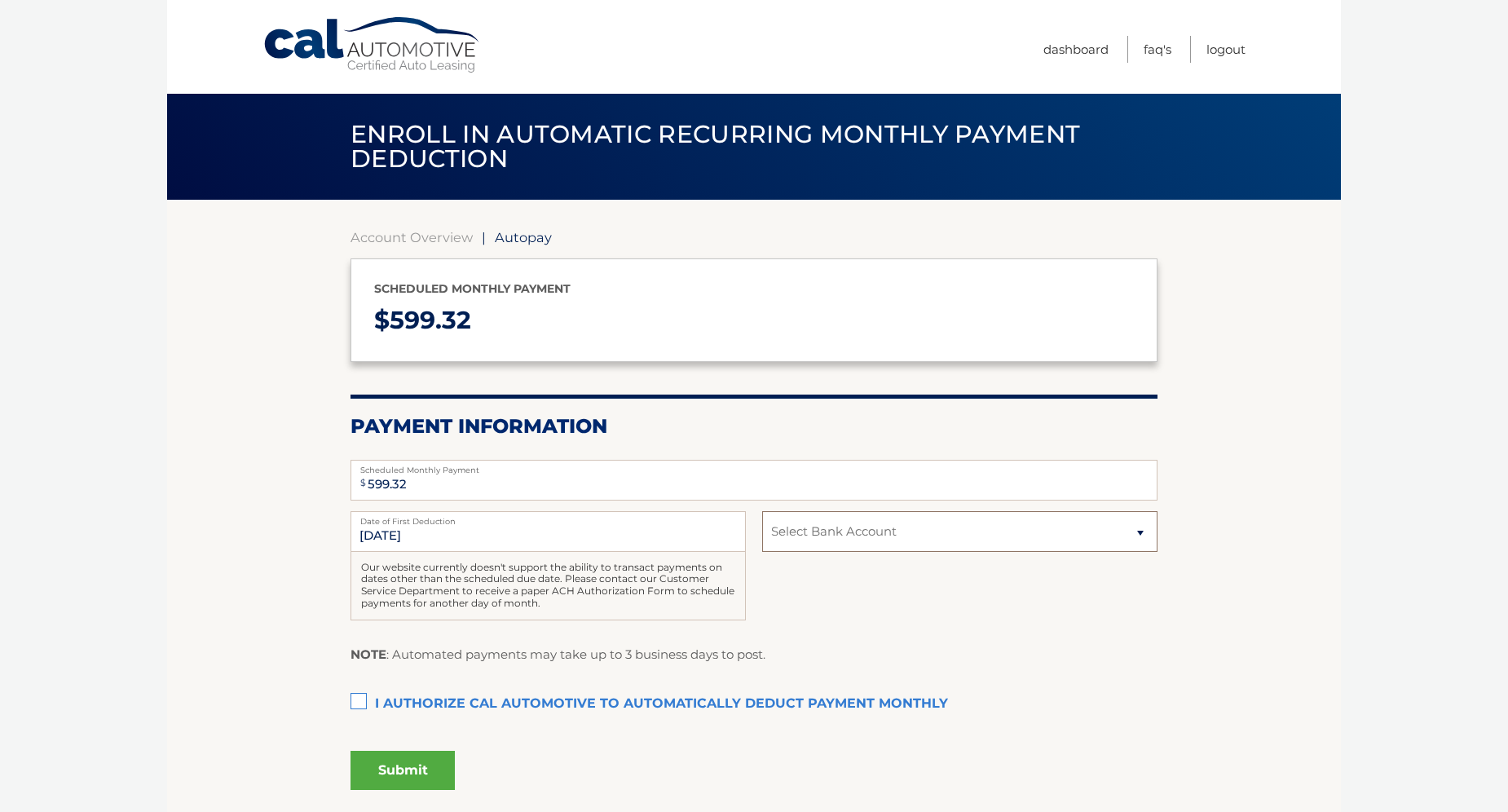
click at [906, 539] on select "Select Bank Account Checking CITIBANK NA *****4303 Checking HSBC BANK [GEOGRAPH…" at bounding box center [959, 532] width 395 height 41
select select "N2UyYTM5MGEtZDE4MC00MWI0LWJjMTItZGQyNGZjYTNmYTRm"
click at [762, 511] on select "Select Bank Account Checking CITIBANK NA *****4303 Checking HSBC BANK [GEOGRAPH…" at bounding box center [959, 532] width 395 height 41
click at [362, 707] on label "I authorize cal automotive to automatically deduct payment monthly This checkbo…" at bounding box center [754, 705] width 807 height 33
click at [0, 0] on input "I authorize cal automotive to automatically deduct payment monthly This checkbo…" at bounding box center [0, 0] width 0 height 0
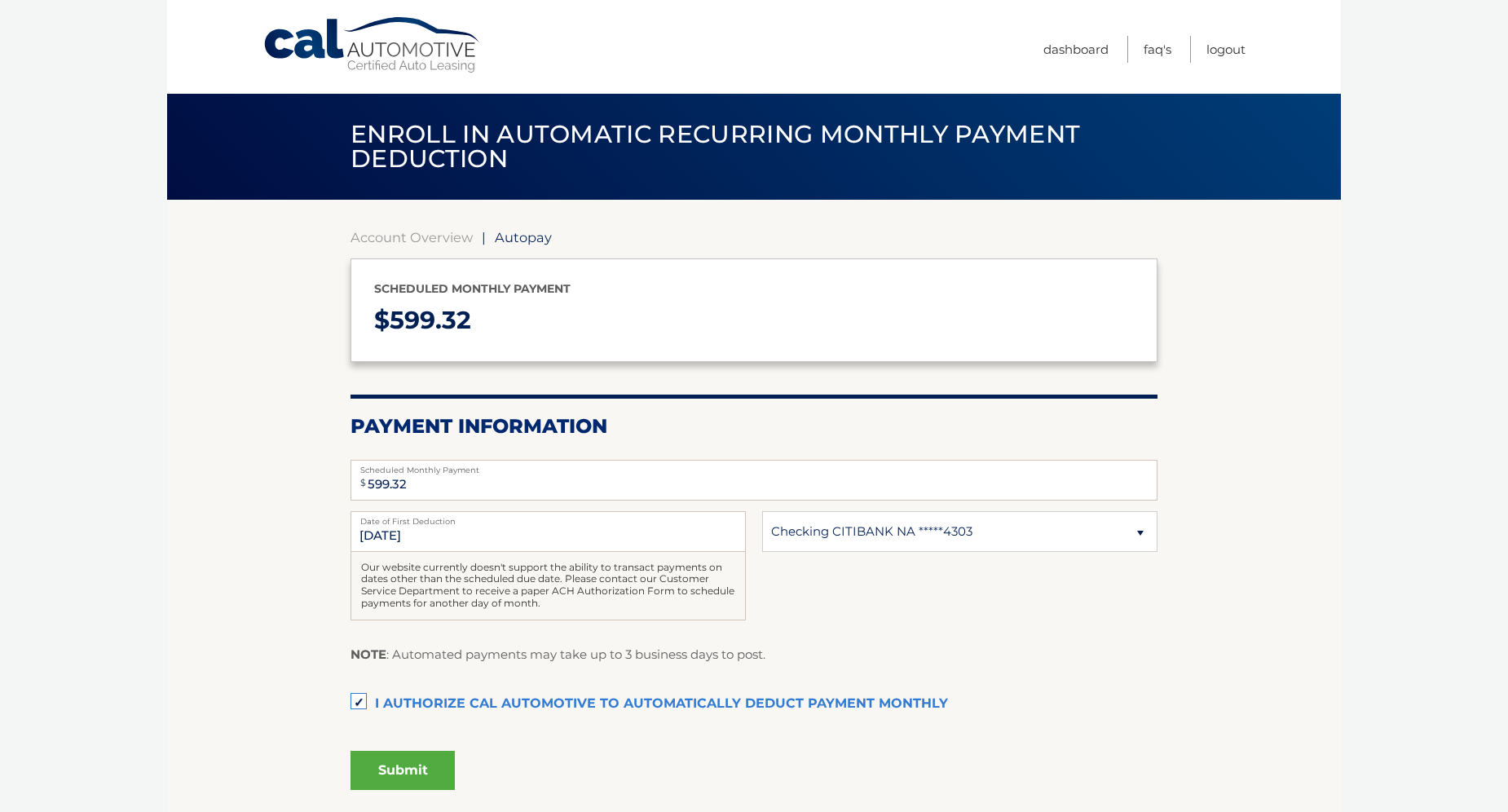
click at [410, 769] on button "Submit" at bounding box center [403, 770] width 104 height 39
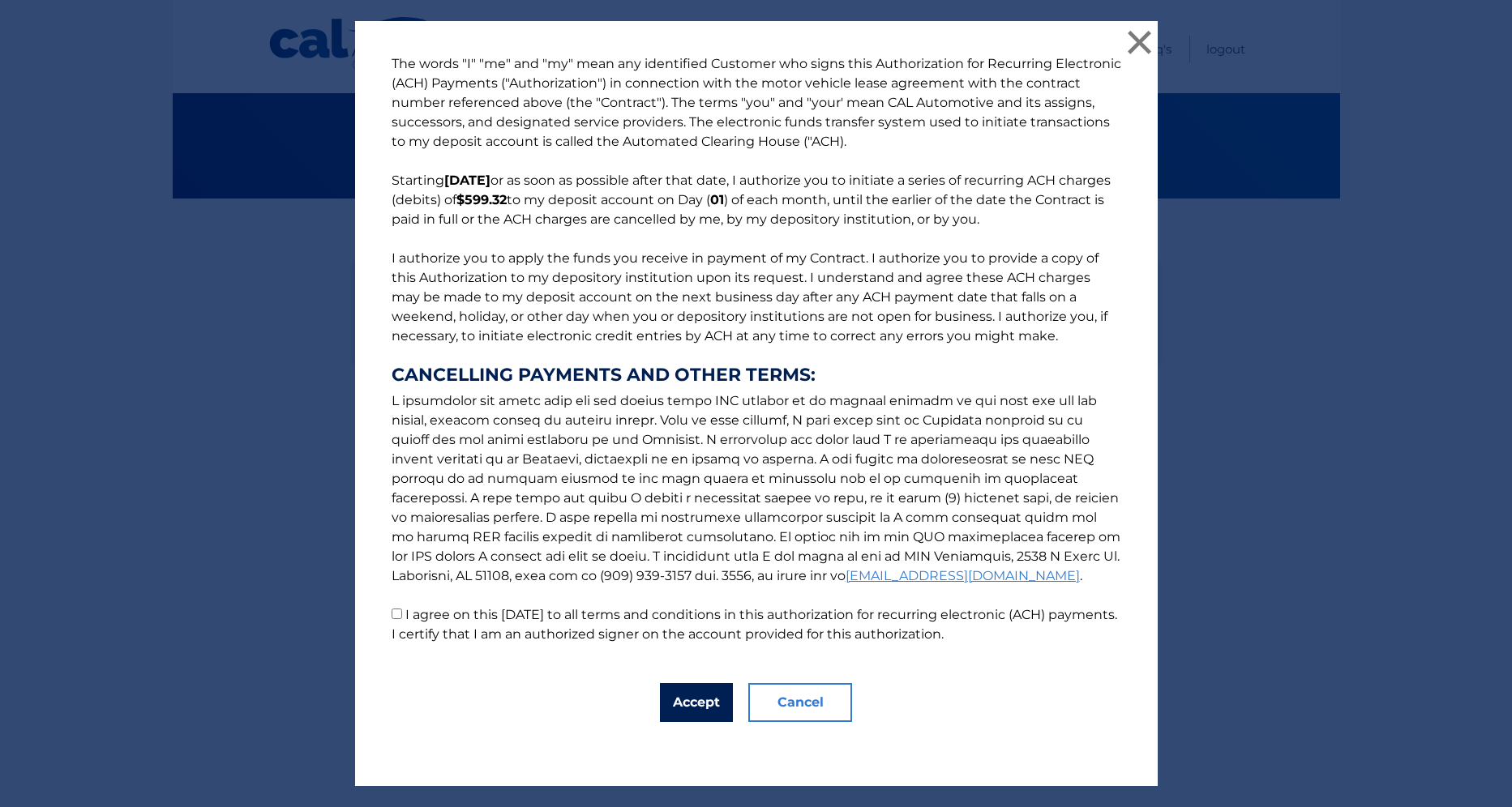
click at [695, 702] on button "Accept" at bounding box center [696, 702] width 73 height 38
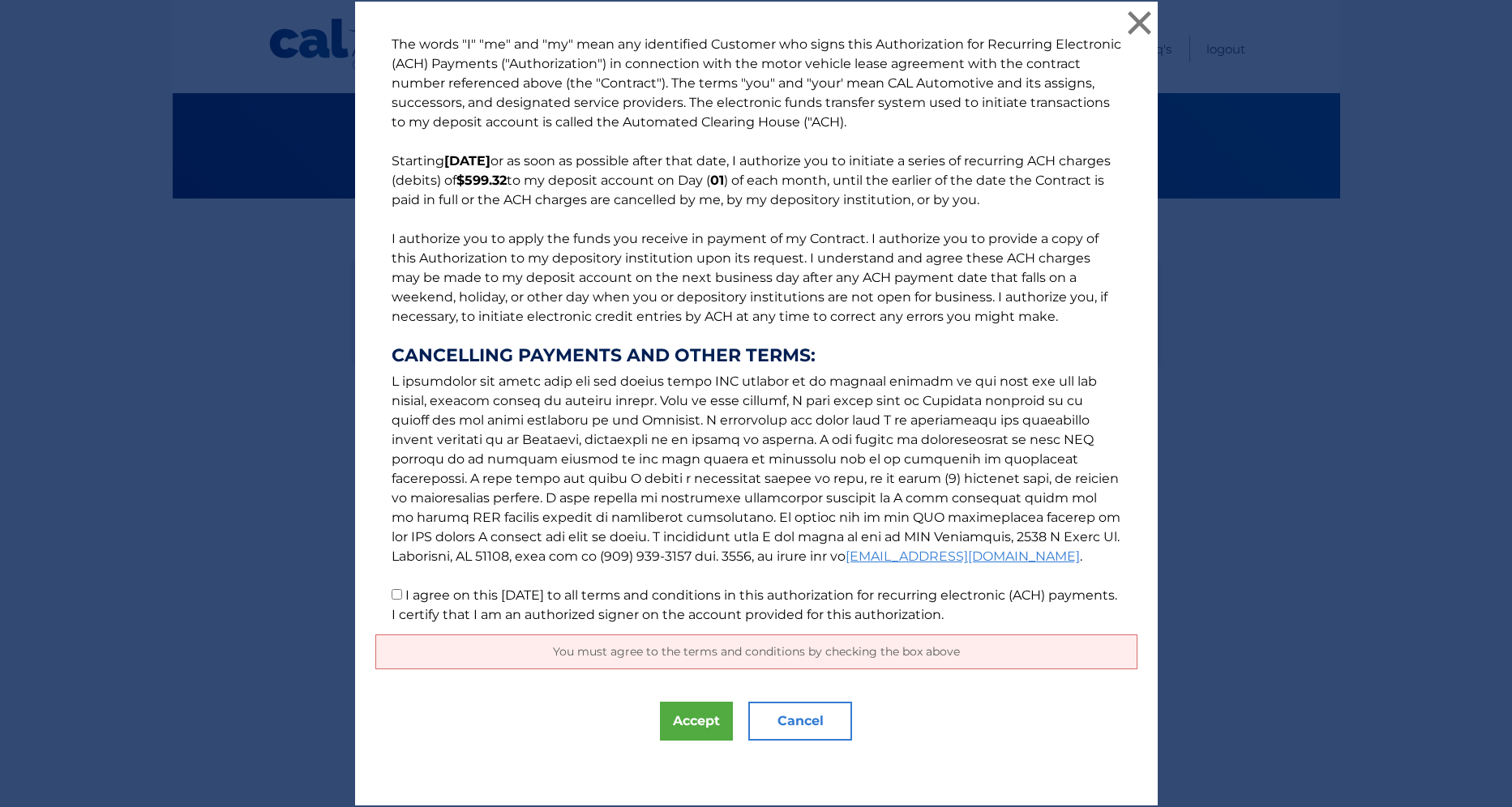
click at [384, 594] on p "The words "I" "me" and "my" mean any identified Customer who signs this Authori…" at bounding box center [756, 330] width 762 height 590
click at [391, 593] on input "I agree on this 09/05/2025 to all terms and conditions in this authorization fo…" at bounding box center [396, 594] width 11 height 11
checkbox input "true"
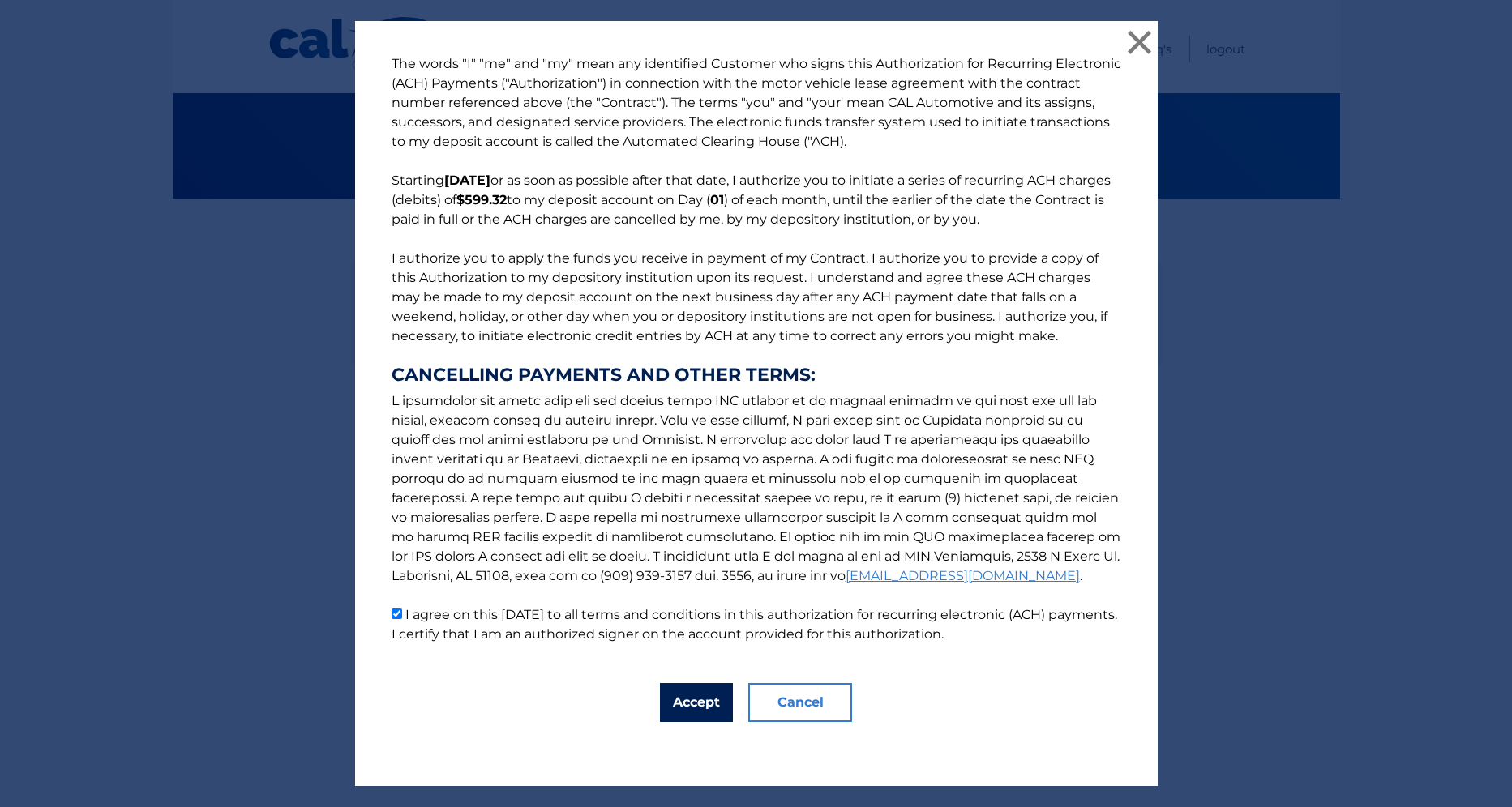
click at [675, 695] on button "Accept" at bounding box center [696, 702] width 73 height 38
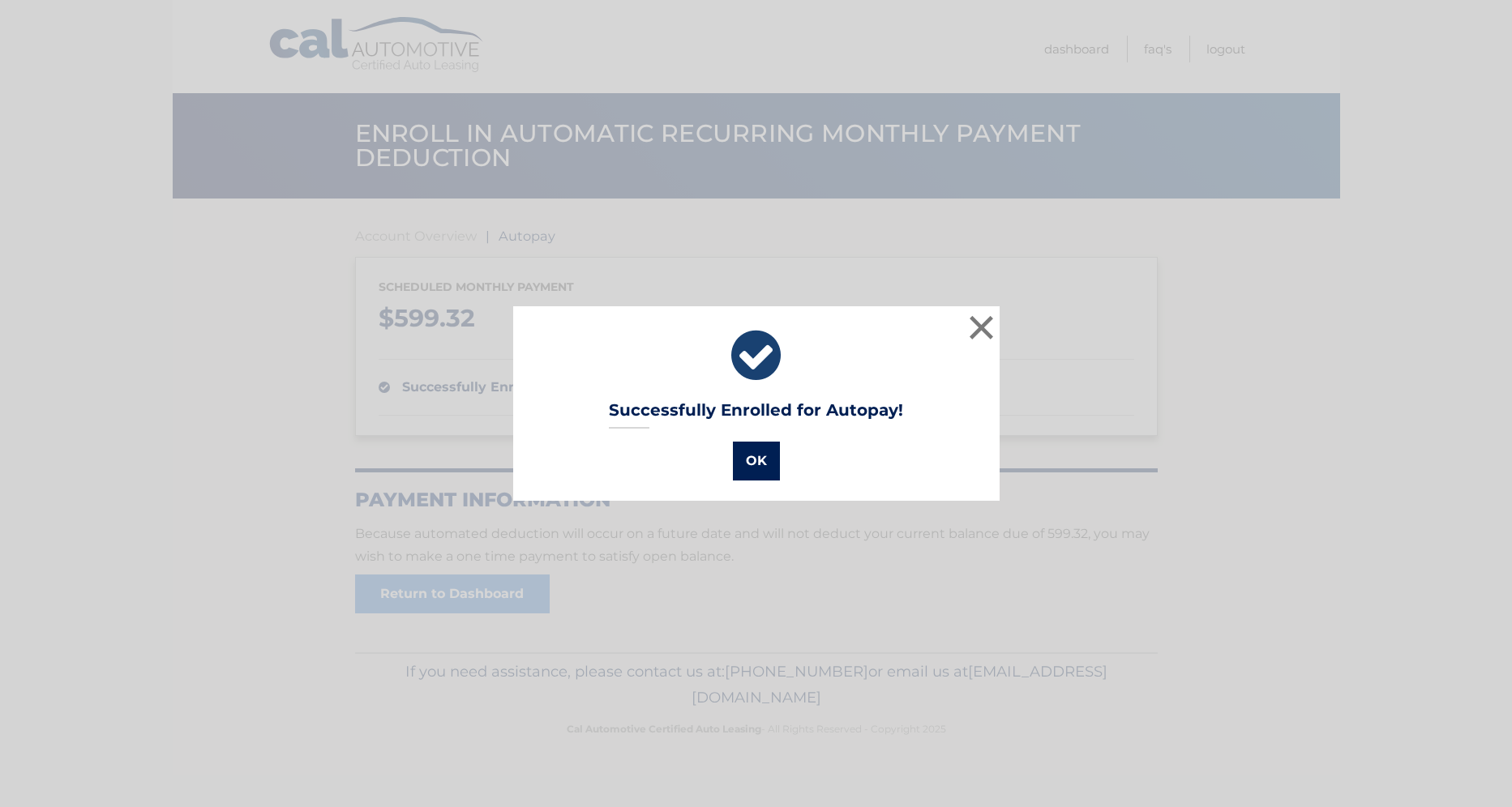
click at [749, 456] on button "OK" at bounding box center [756, 461] width 47 height 38
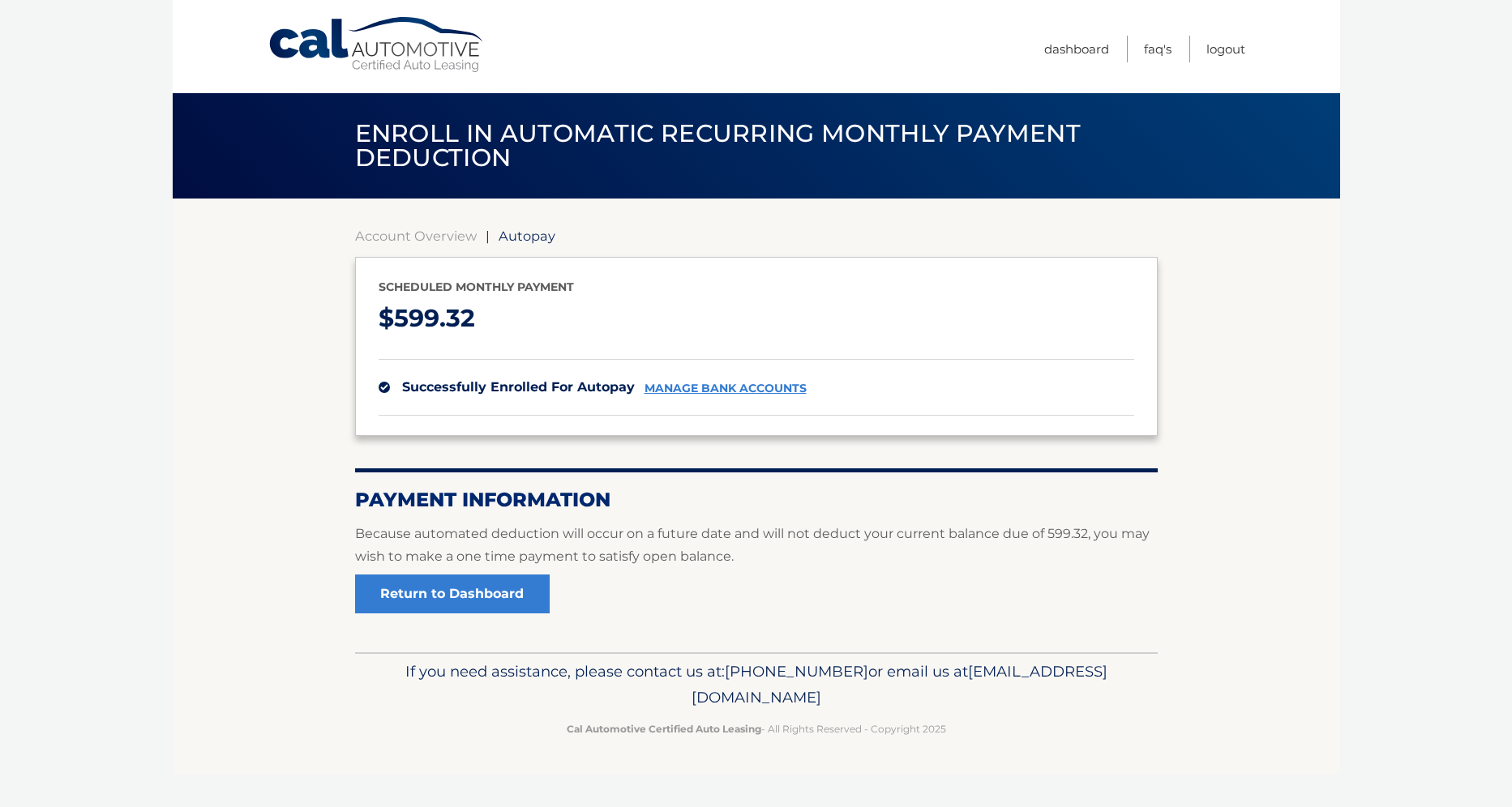
click at [709, 381] on link "manage bank accounts" at bounding box center [725, 388] width 162 height 13
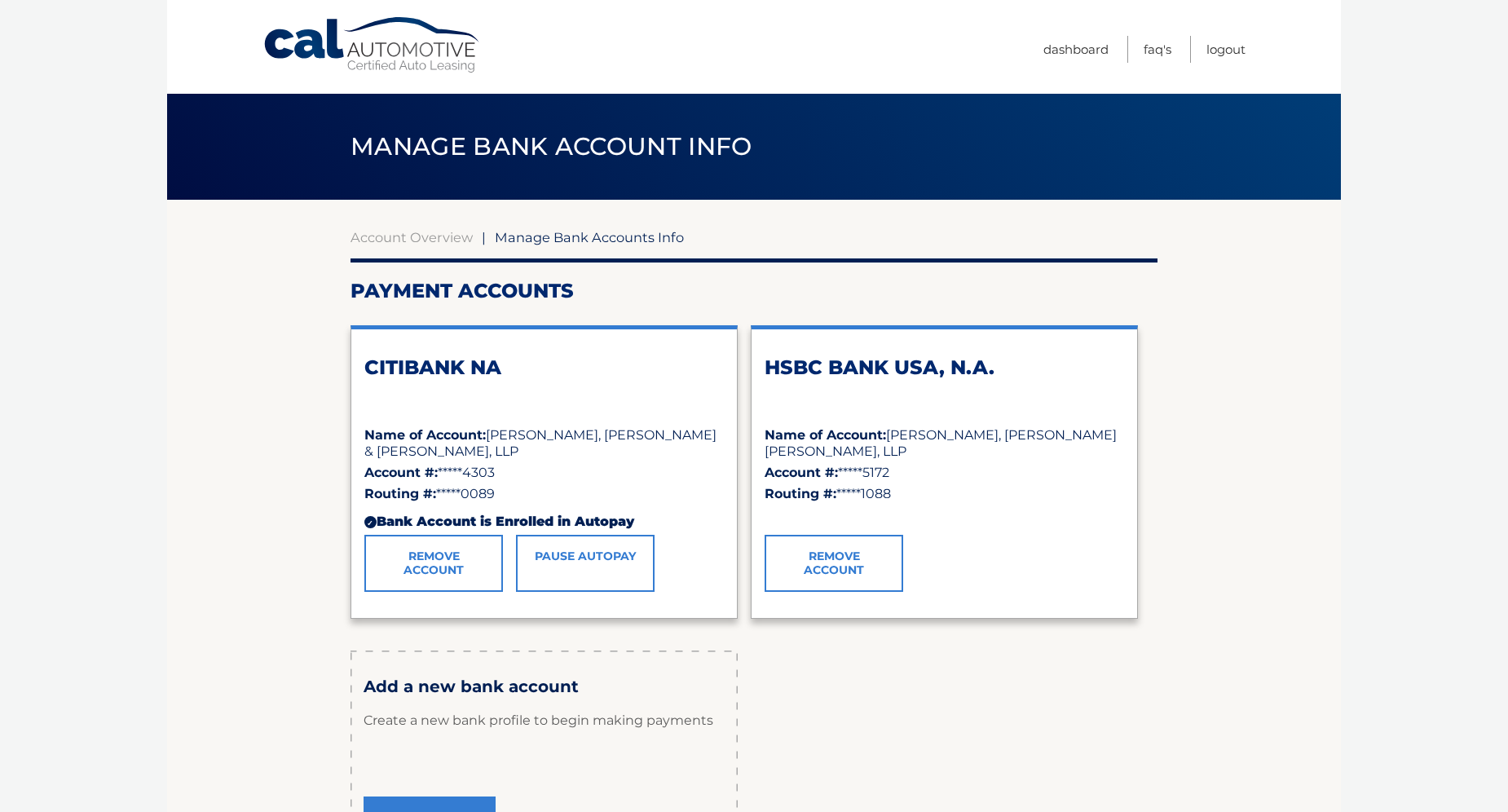
click at [840, 557] on link "Remove Account" at bounding box center [833, 563] width 138 height 57
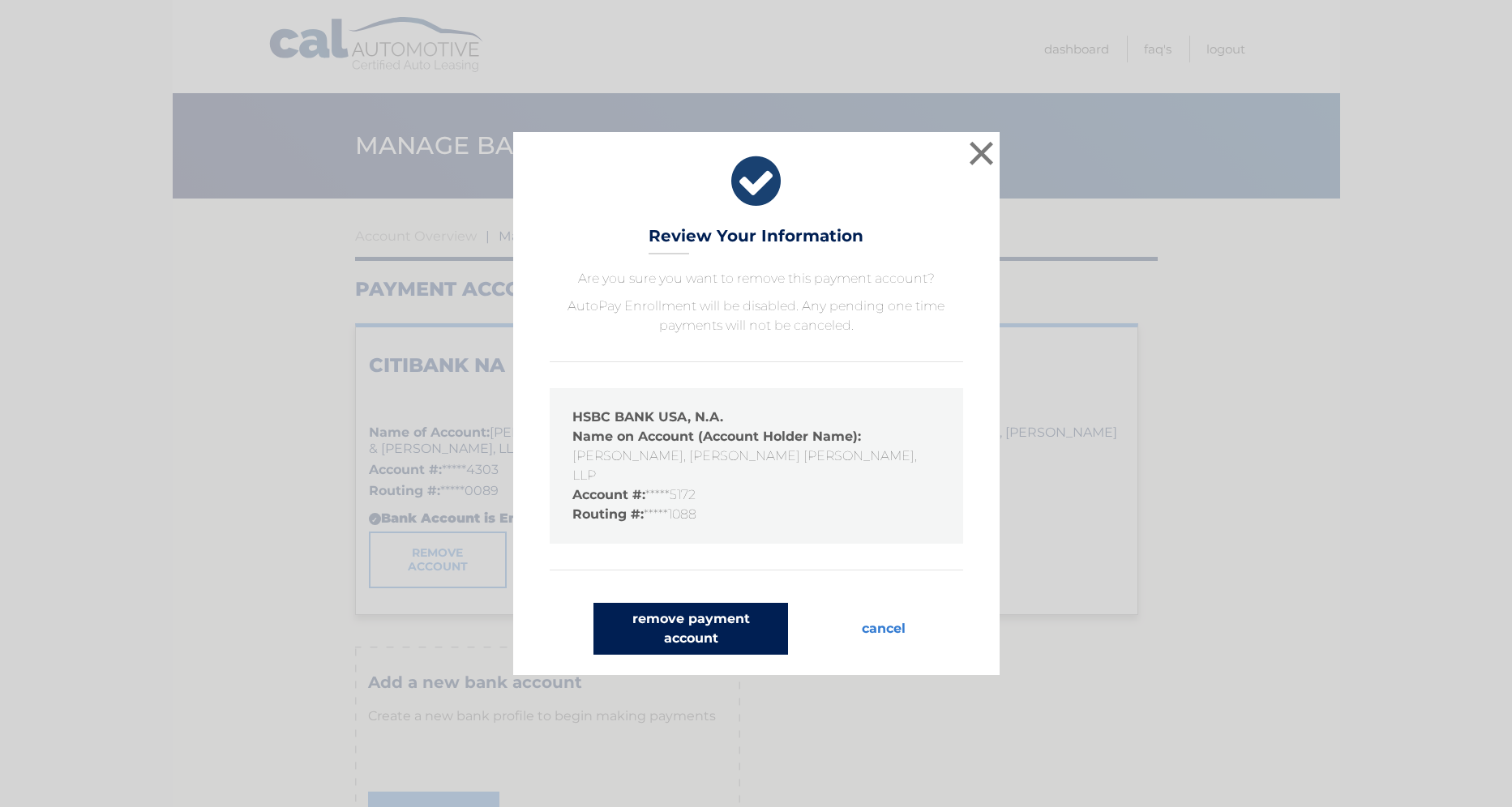
click at [698, 611] on button "remove payment account" at bounding box center [690, 628] width 194 height 52
